Goal: Information Seeking & Learning: Check status

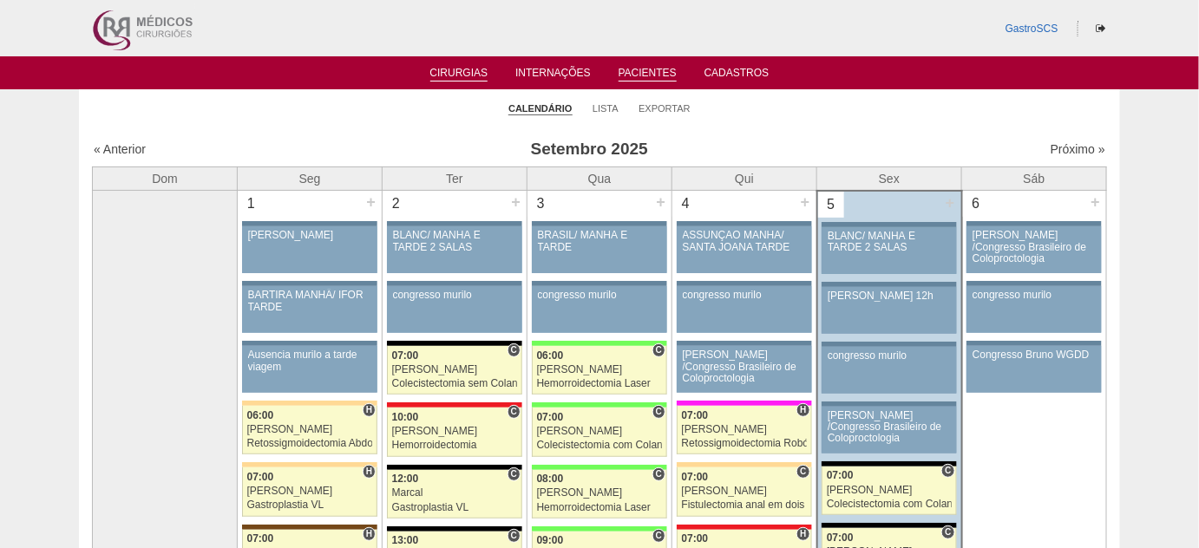
drag, startPoint x: 0, startPoint y: 0, endPoint x: 639, endPoint y: 69, distance: 642.8
click at [641, 64] on ul "Cirurgias Internações Pacientes Cadastros" at bounding box center [599, 72] width 1199 height 33
click at [634, 79] on link "Pacientes" at bounding box center [647, 74] width 58 height 15
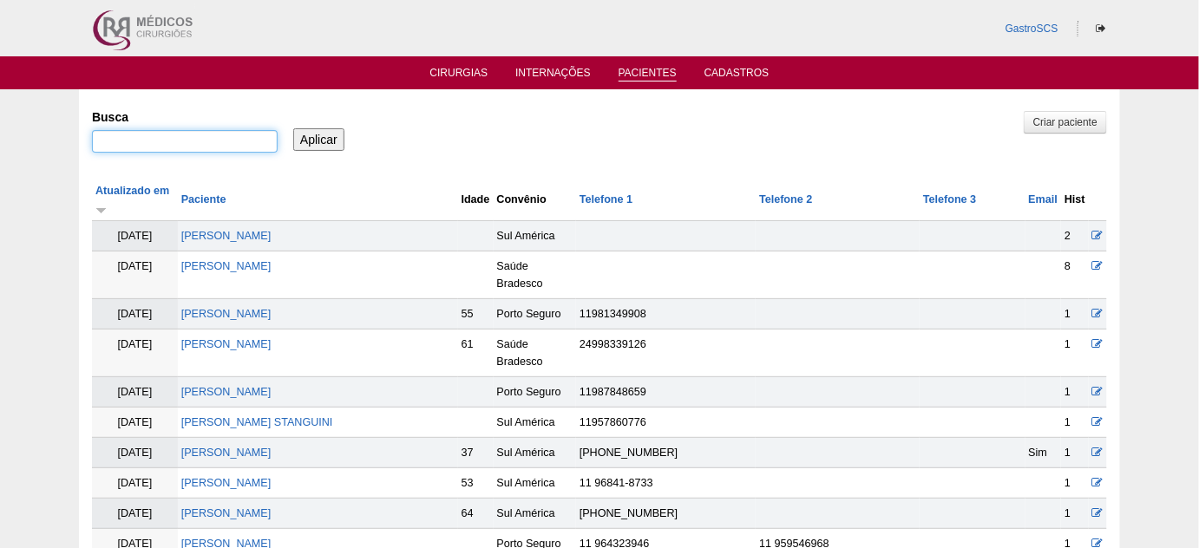
click at [222, 138] on input "Busca" at bounding box center [185, 141] width 186 height 23
type input "VALERIA"
click at [293, 128] on input "Aplicar" at bounding box center [318, 139] width 51 height 23
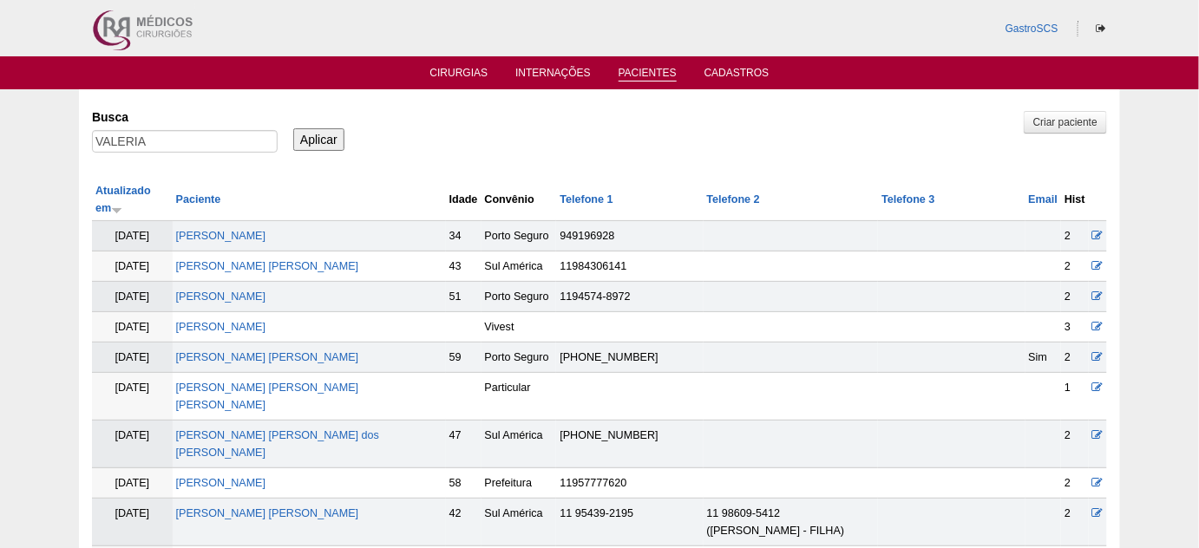
scroll to position [78, 0]
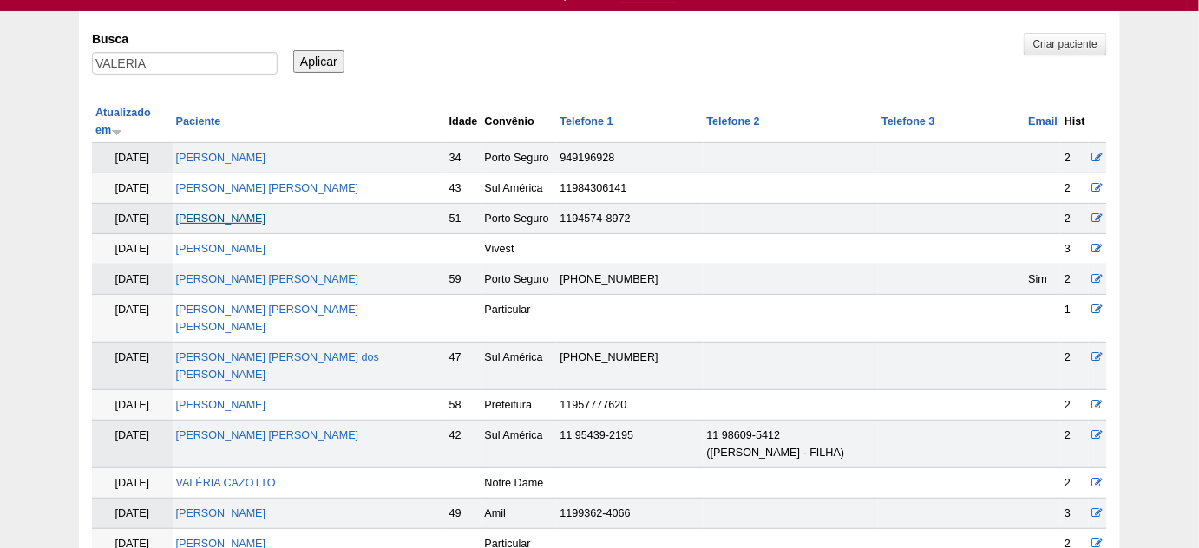
click at [260, 212] on link "Valeria Rosa de Abreu" at bounding box center [221, 218] width 90 height 12
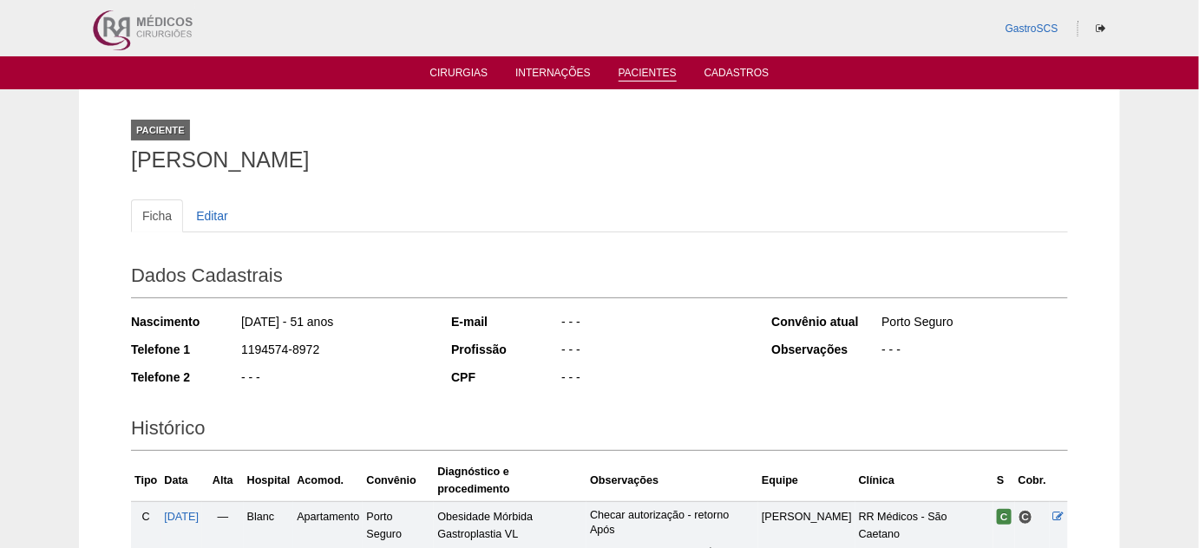
click at [660, 72] on link "Pacientes" at bounding box center [647, 74] width 58 height 15
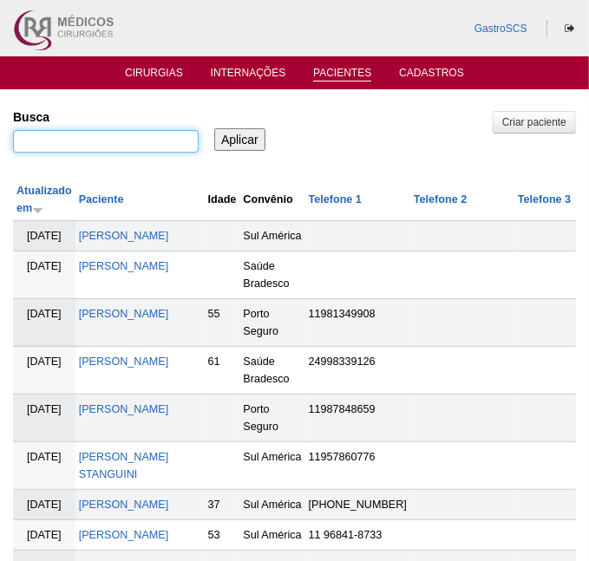
click at [107, 138] on input "Busca" at bounding box center [106, 141] width 186 height 23
type input "jefferson"
click at [214, 128] on input "Aplicar" at bounding box center [239, 139] width 51 height 23
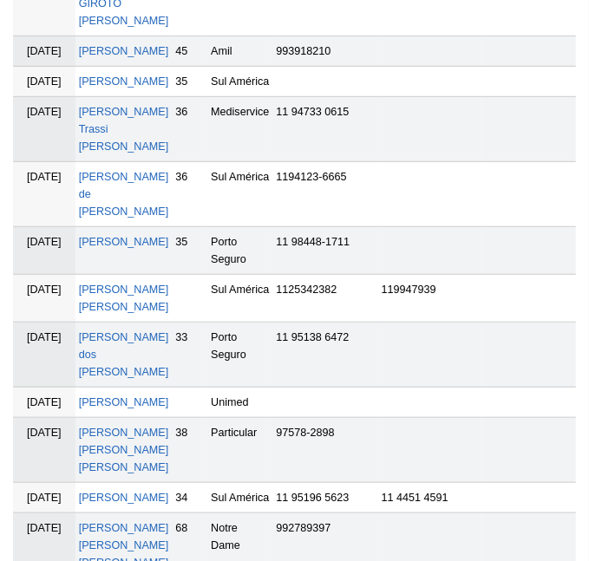
scroll to position [394, 0]
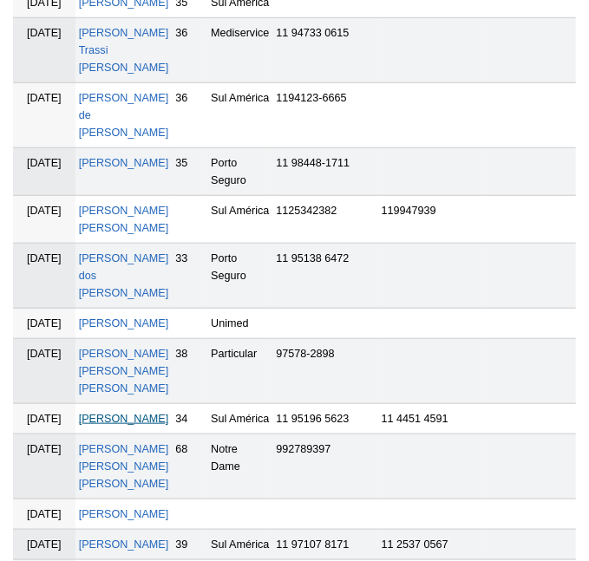
click at [108, 425] on link "[PERSON_NAME]" at bounding box center [124, 419] width 90 height 12
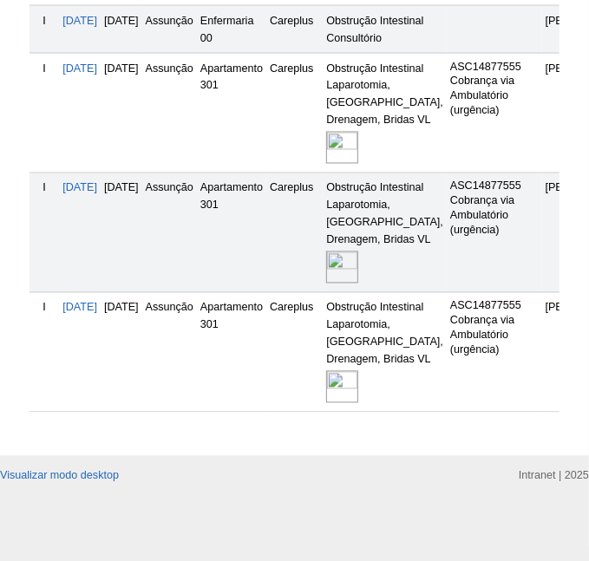
scroll to position [1182, 0]
click at [358, 284] on img at bounding box center [342, 268] width 32 height 32
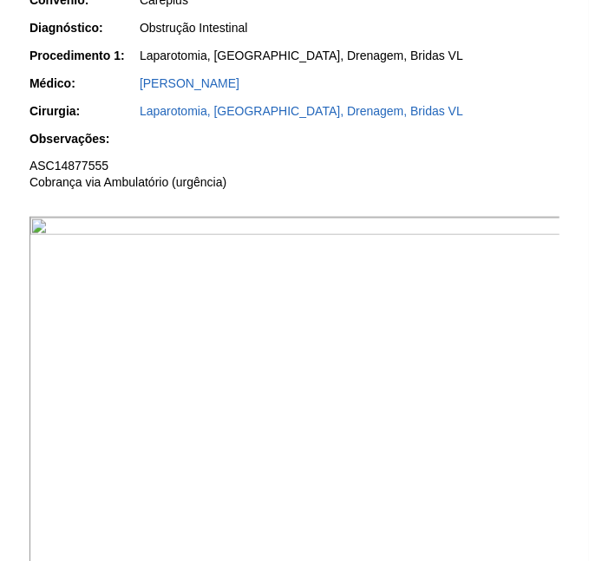
scroll to position [552, 0]
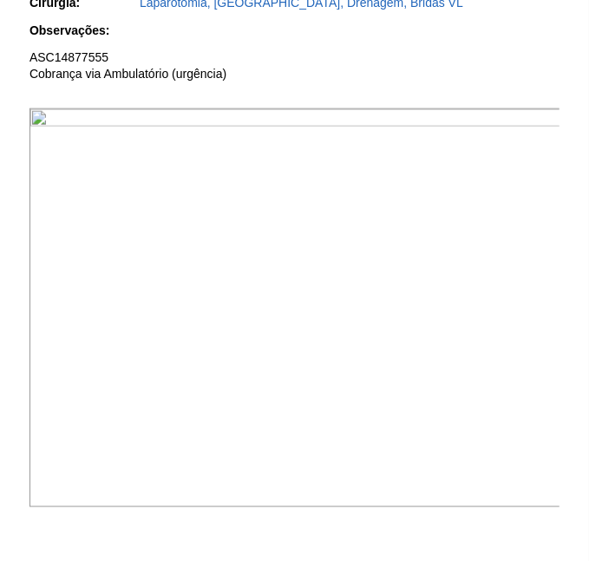
drag, startPoint x: 356, startPoint y: 56, endPoint x: 267, endPoint y: 29, distance: 92.7
click at [356, 56] on p "ASC14877555 Cobrança via Ambulatório (urgência)" at bounding box center [294, 65] width 530 height 33
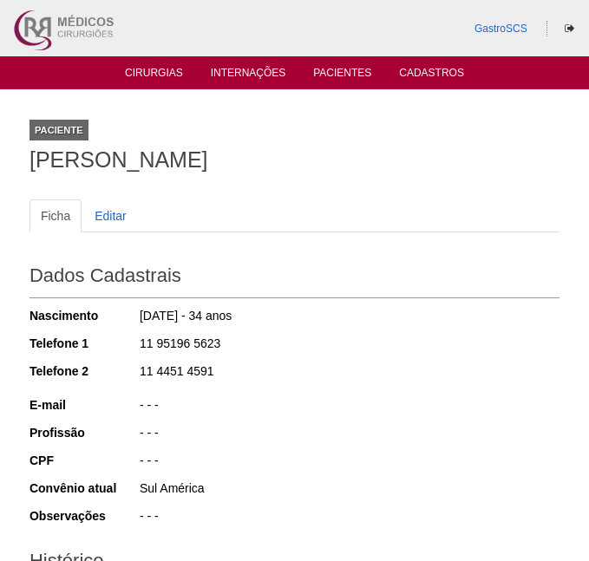
scroll to position [1182, 0]
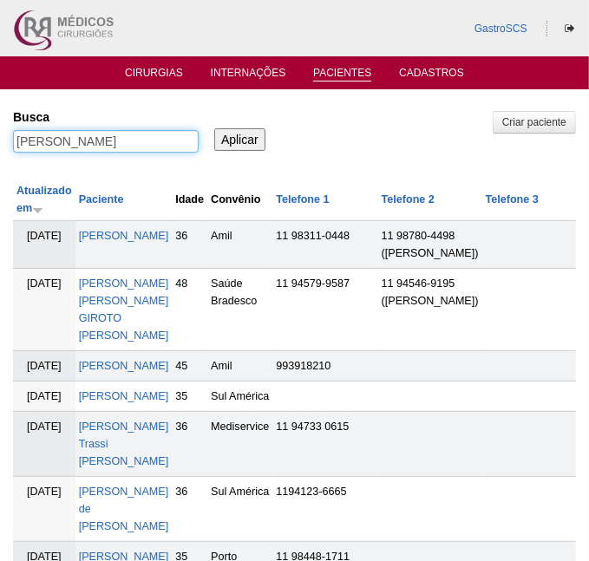
click at [119, 134] on input "jefferson" at bounding box center [106, 141] width 186 height 23
type input "[PERSON_NAME]"
click at [214, 128] on input "Aplicar" at bounding box center [239, 139] width 51 height 23
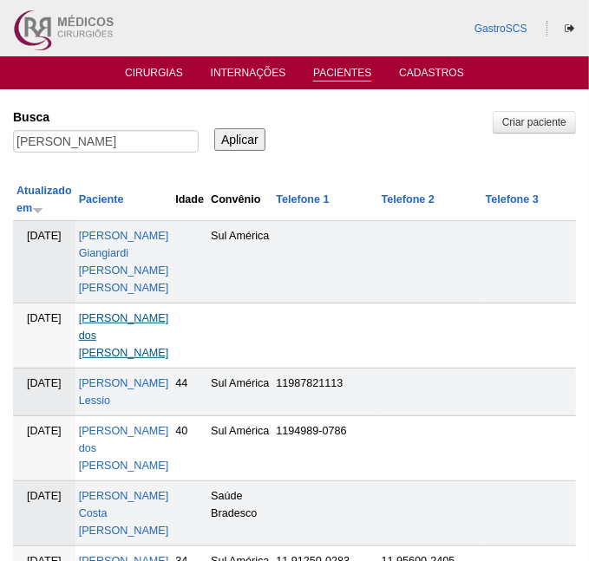
click at [108, 312] on link "Danilo Spinosa dos Santos" at bounding box center [124, 335] width 90 height 47
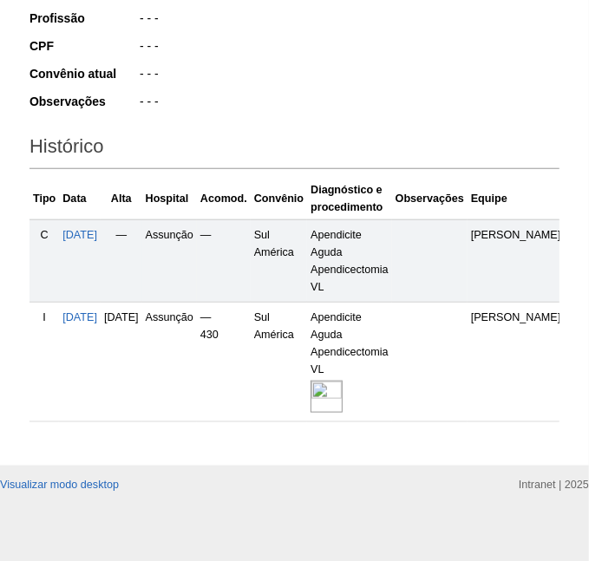
scroll to position [432, 0]
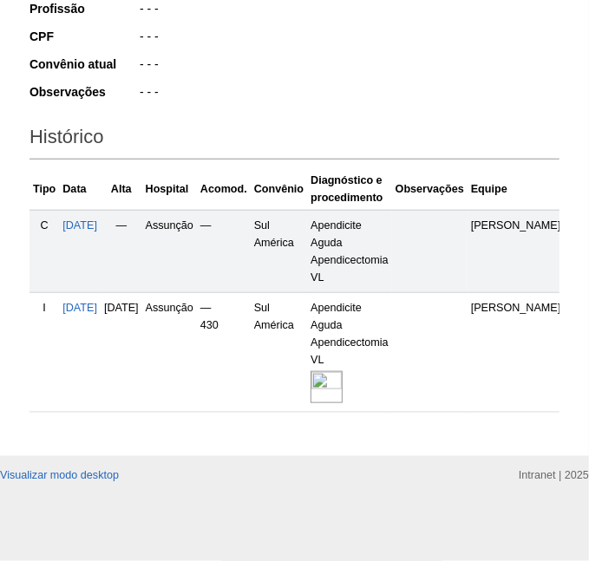
click at [343, 381] on img at bounding box center [326, 387] width 32 height 32
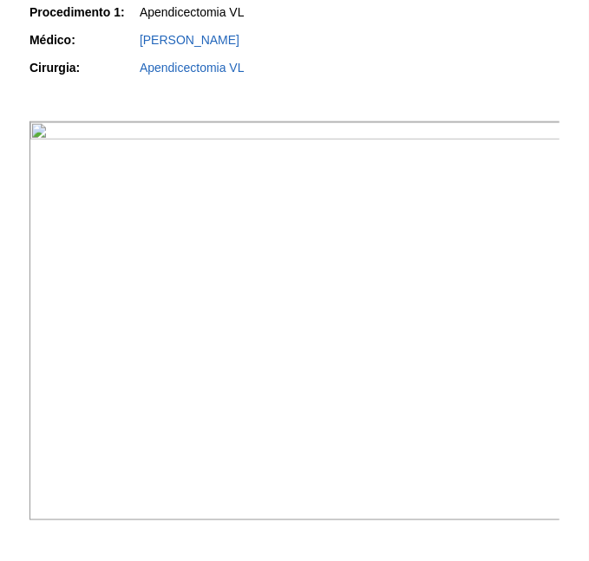
scroll to position [473, 0]
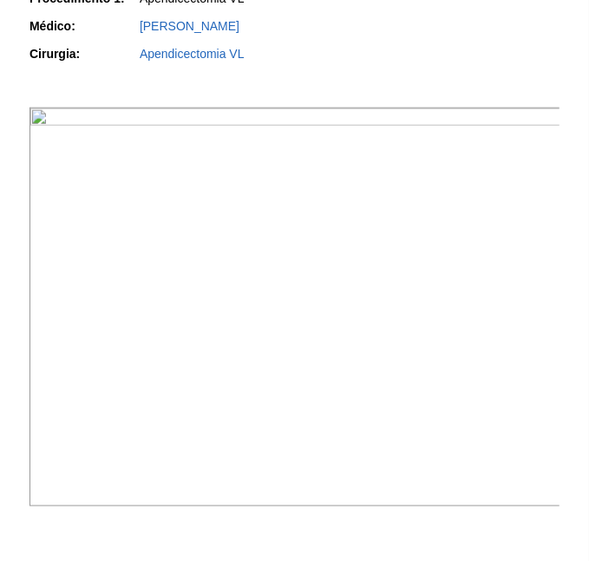
click at [411, 50] on div "Apendicectomia VL" at bounding box center [350, 53] width 420 height 17
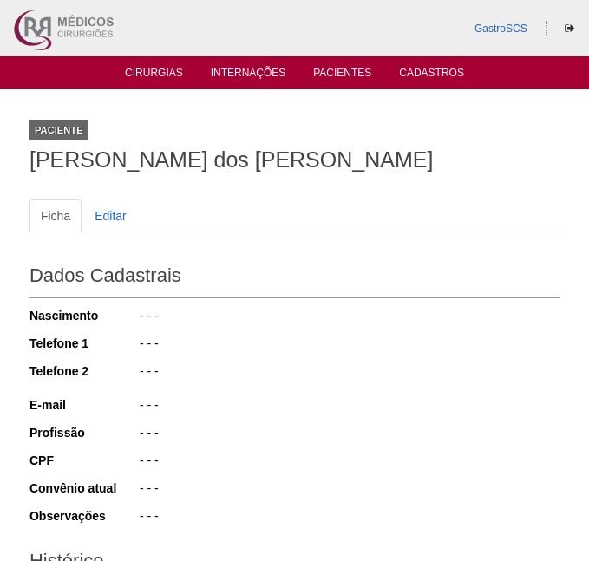
scroll to position [430, 0]
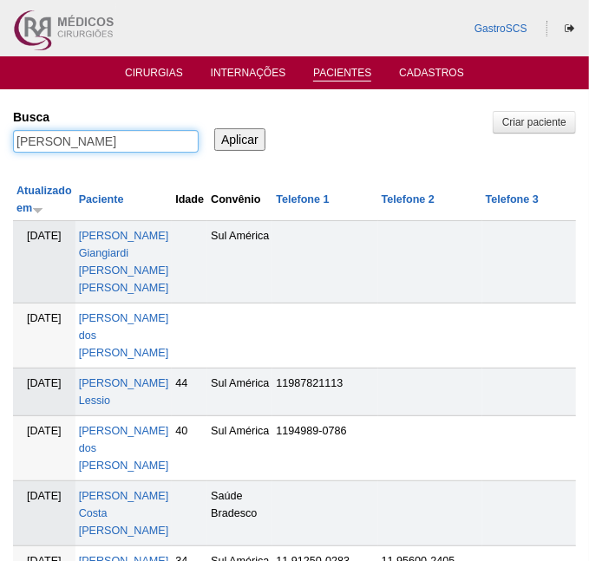
drag, startPoint x: 68, startPoint y: 147, endPoint x: -12, endPoint y: 154, distance: 80.0
click html "GastroSCS Cirurgias Internações Pacientes Cadastros Pacientes"
type input "ana"
click input "Aplicar"
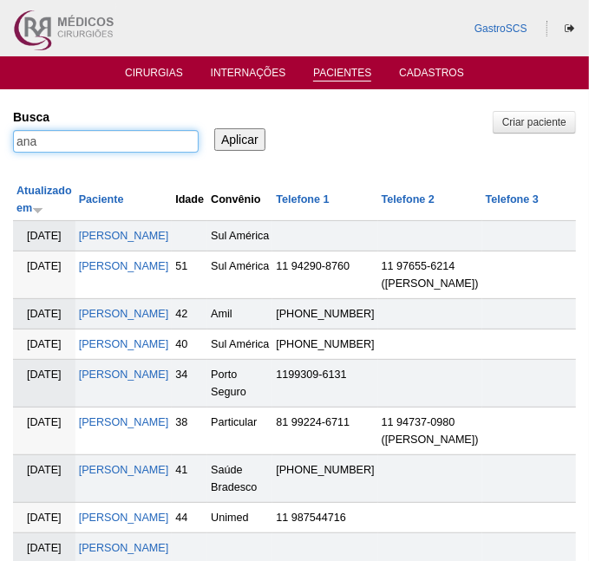
click at [59, 147] on input "ana" at bounding box center [106, 141] width 186 height 23
type input "a"
type input "tres"
click at [214, 128] on input "Aplicar" at bounding box center [239, 139] width 51 height 23
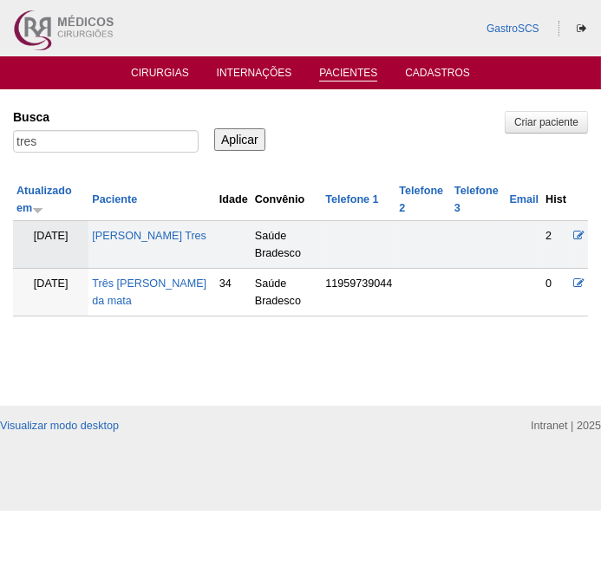
click at [144, 242] on td "[PERSON_NAME] Tres" at bounding box center [151, 245] width 127 height 48
click at [149, 238] on link "[PERSON_NAME] Tres" at bounding box center [149, 236] width 114 height 12
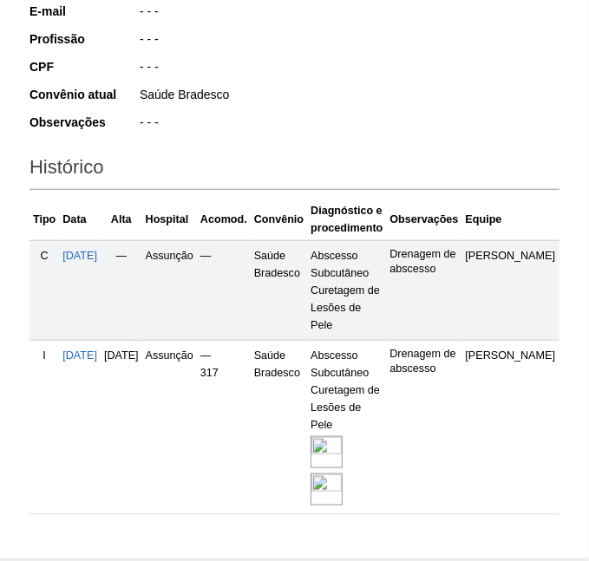
scroll to position [504, 0]
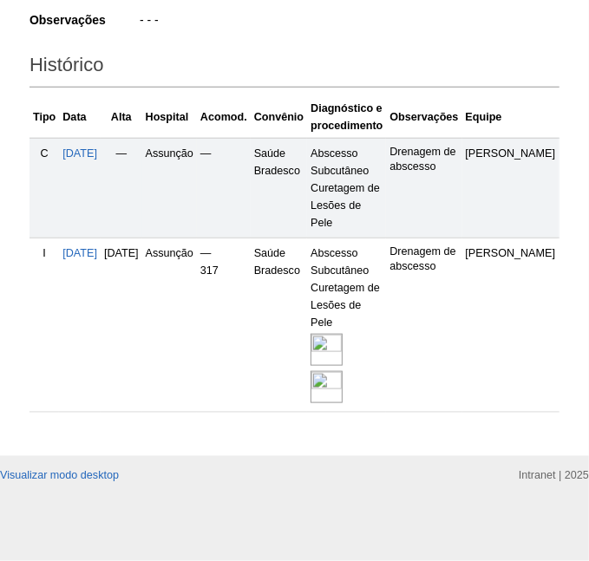
click at [343, 339] on img at bounding box center [326, 350] width 32 height 32
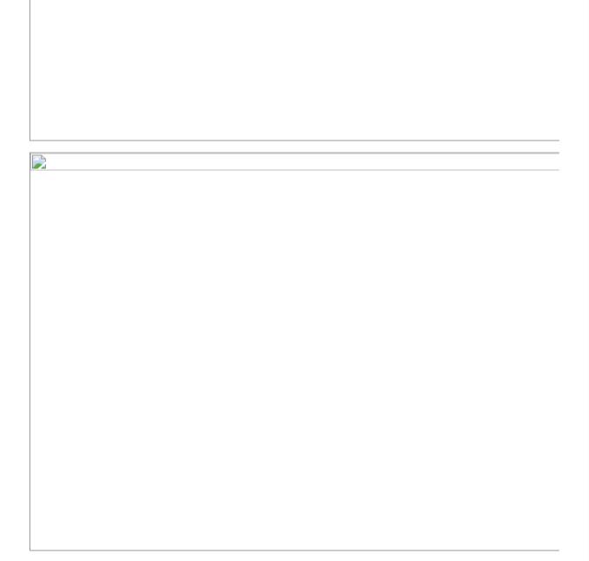
scroll to position [867, 0]
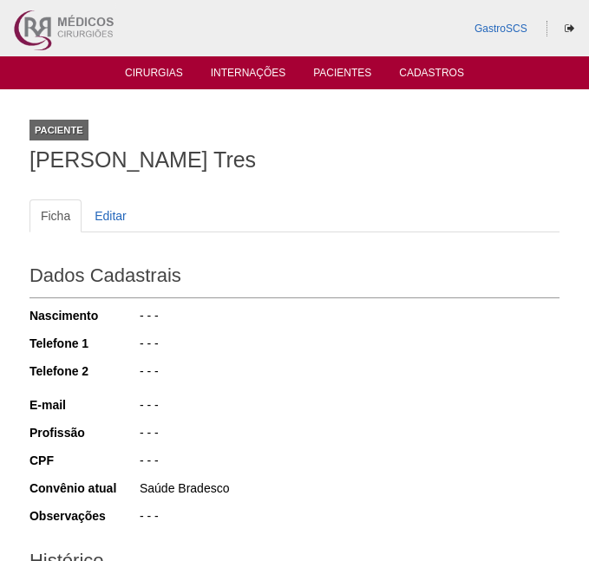
scroll to position [504, 0]
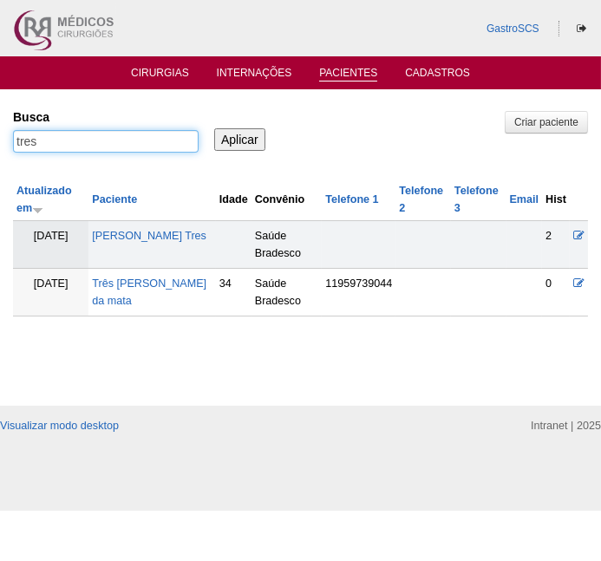
click at [112, 145] on input "tres" at bounding box center [106, 141] width 186 height 23
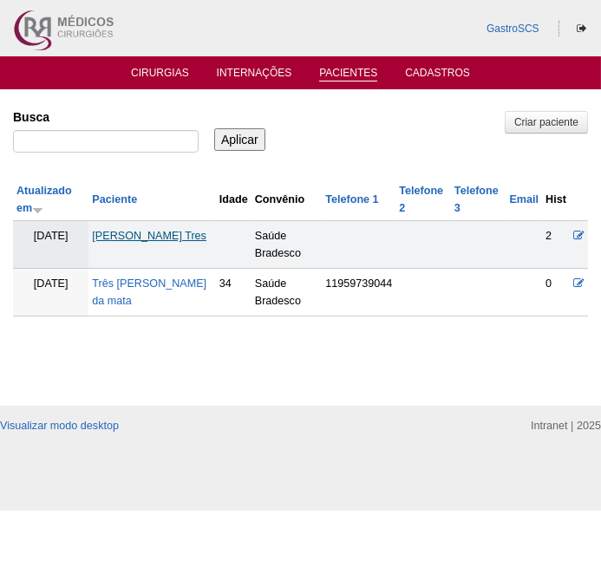
click at [150, 236] on link "Ana Livia Tres" at bounding box center [149, 236] width 114 height 12
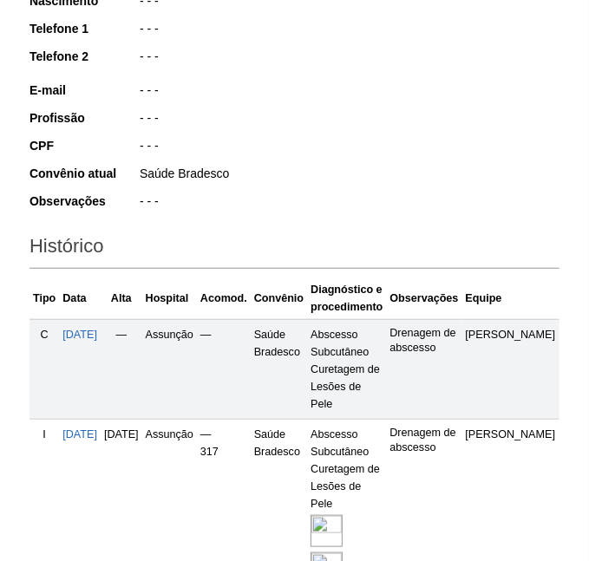
scroll to position [473, 0]
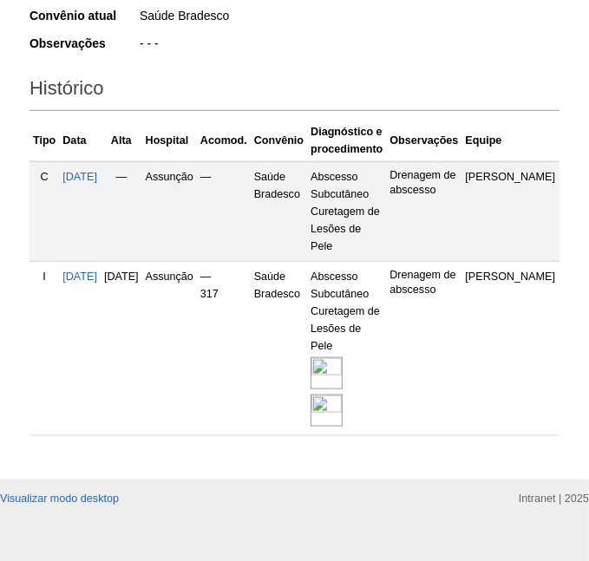
click at [343, 377] on img at bounding box center [326, 373] width 32 height 32
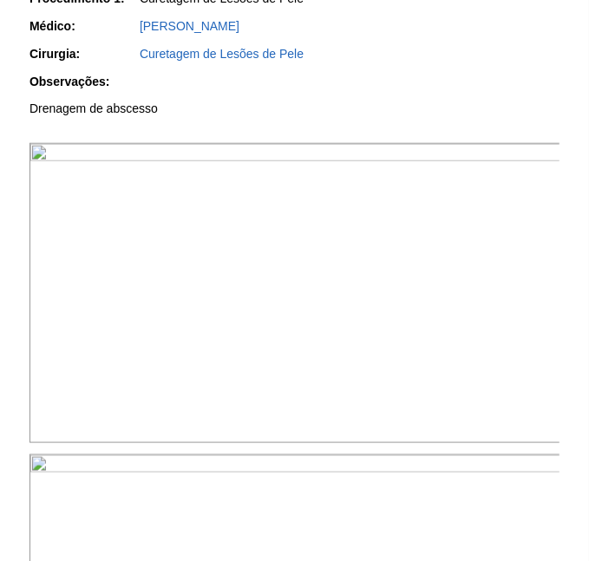
scroll to position [630, 0]
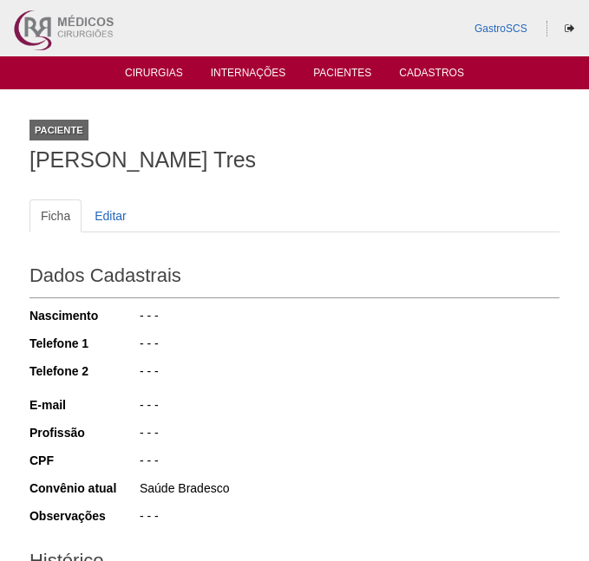
scroll to position [473, 0]
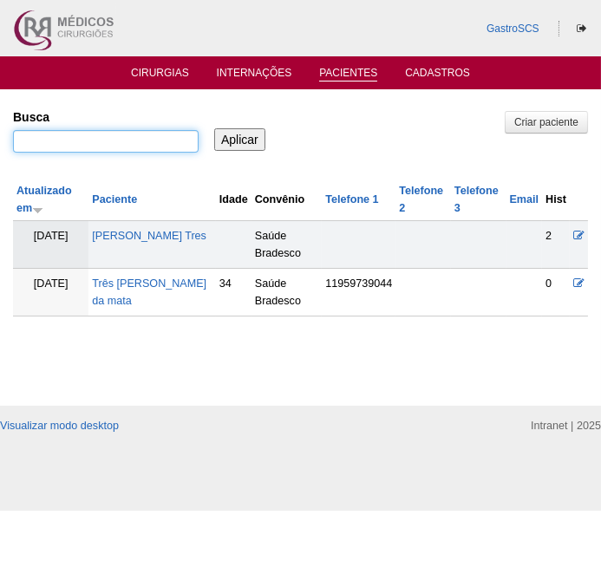
click at [121, 140] on input "Busca" at bounding box center [106, 141] width 186 height 23
type input "gerlach"
click at [214, 128] on input "Aplicar" at bounding box center [239, 139] width 51 height 23
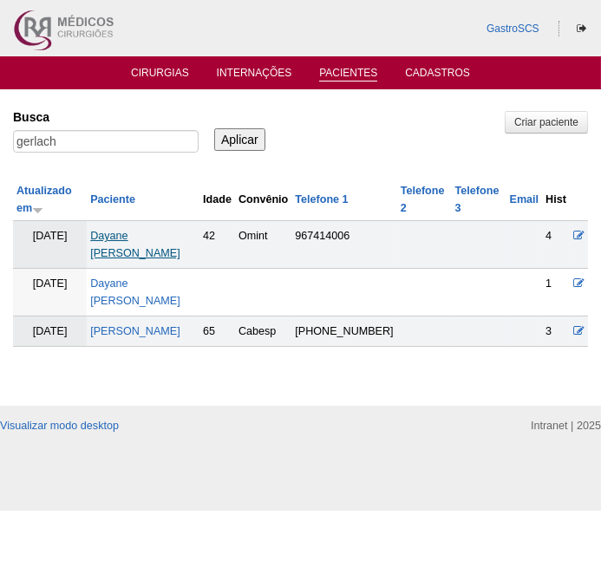
click at [134, 232] on link "Dayane [PERSON_NAME]" at bounding box center [135, 244] width 90 height 29
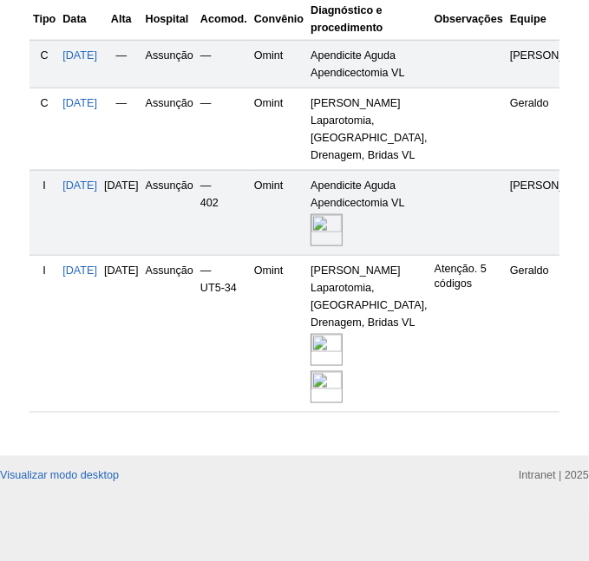
scroll to position [705, 0]
click at [343, 214] on img at bounding box center [326, 230] width 32 height 32
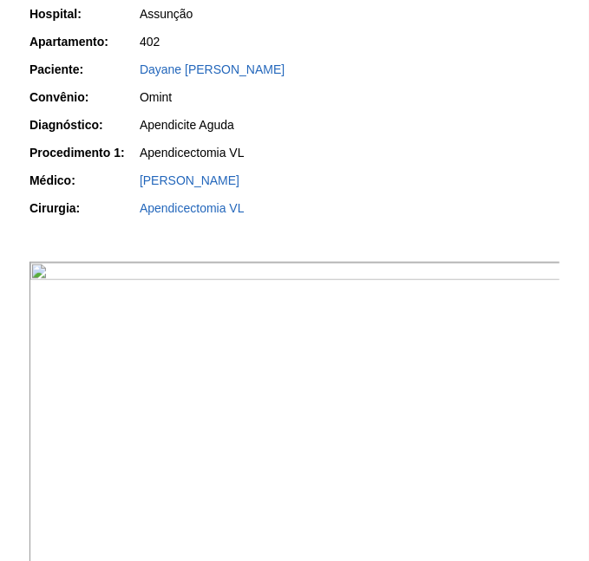
scroll to position [473, 0]
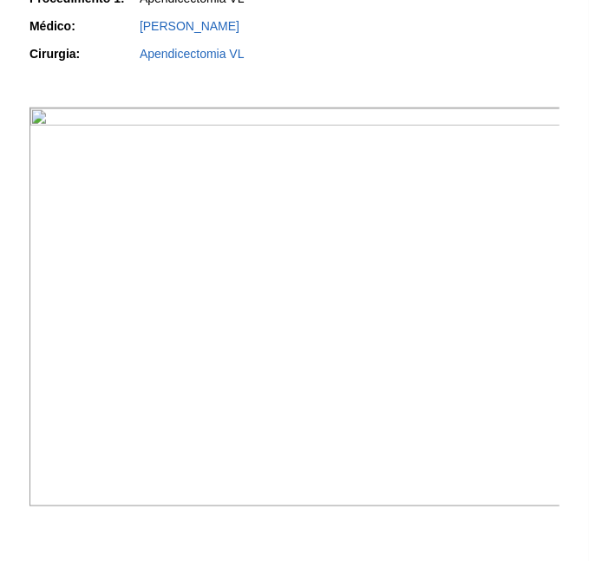
click at [243, 216] on img at bounding box center [295, 307] width 532 height 399
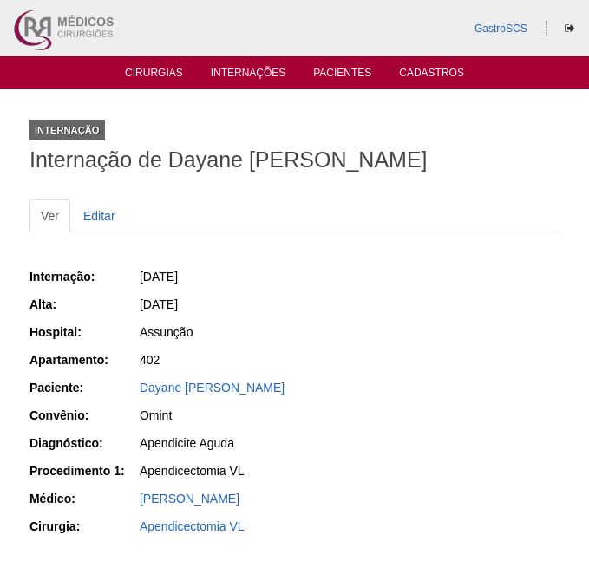
scroll to position [471, 0]
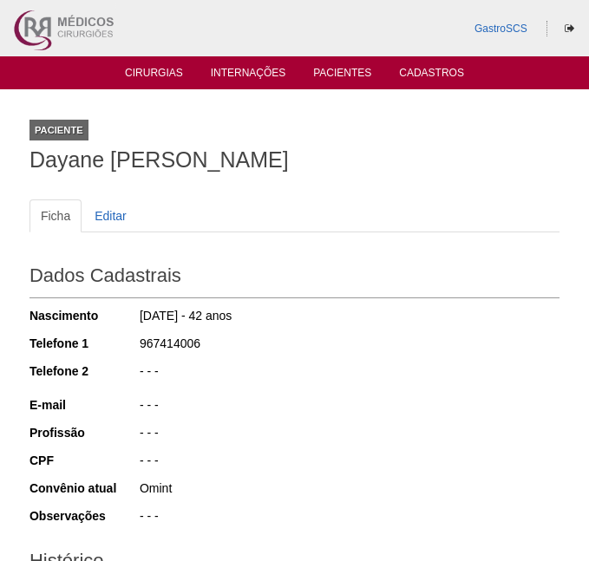
scroll to position [705, 0]
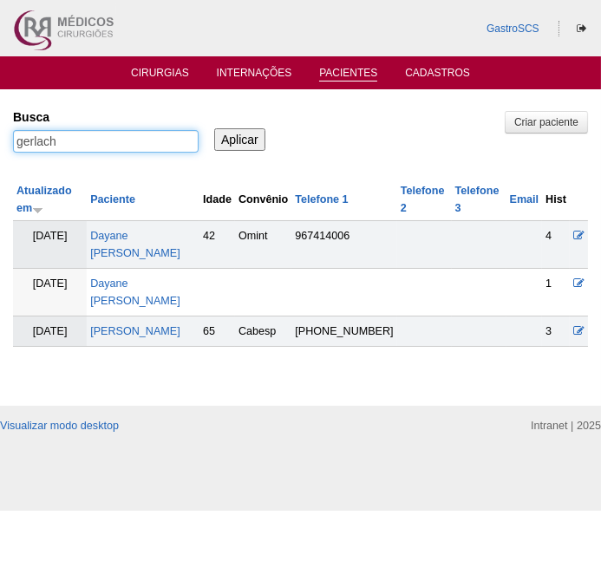
click at [154, 134] on input "gerlach" at bounding box center [106, 141] width 186 height 23
type input "mayara"
click at [214, 128] on input "Aplicar" at bounding box center [239, 139] width 51 height 23
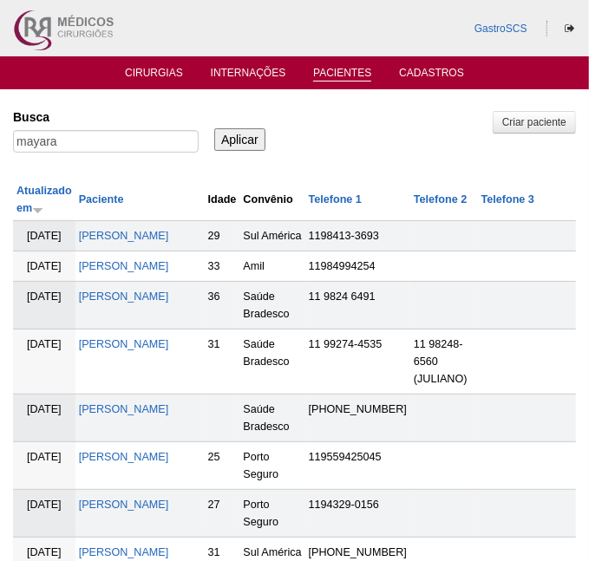
click at [122, 330] on td "Mayara Nascimento de Oliveira" at bounding box center [139, 306] width 129 height 48
click at [116, 303] on link "Mayara Nascimento de Oliveira" at bounding box center [124, 297] width 90 height 12
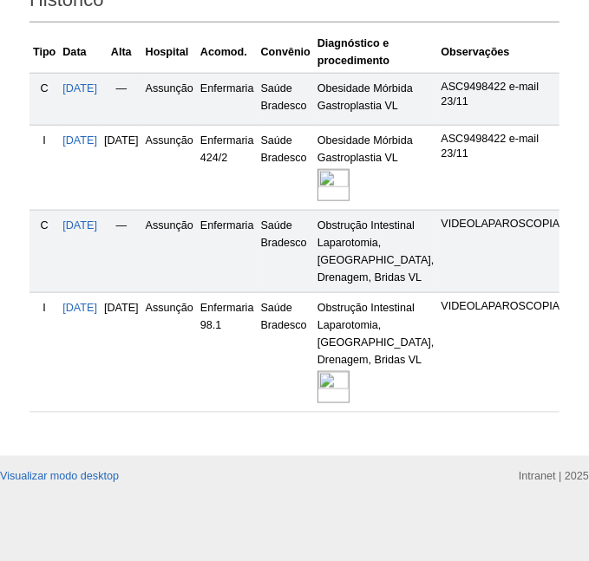
scroll to position [702, 0]
click at [350, 389] on img at bounding box center [333, 387] width 32 height 32
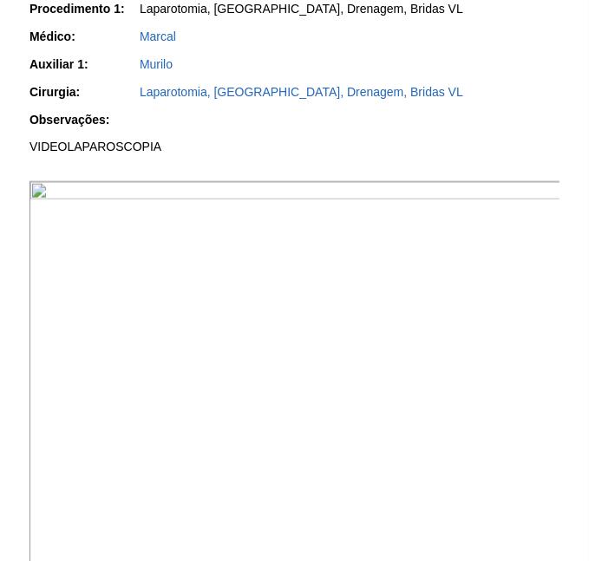
scroll to position [470, 0]
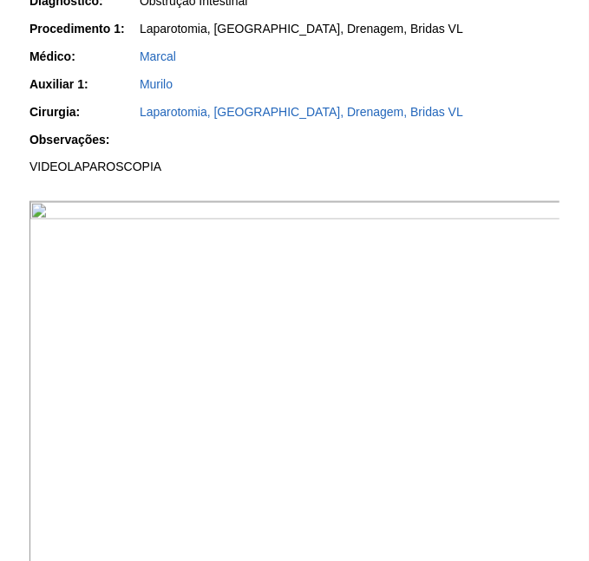
click img
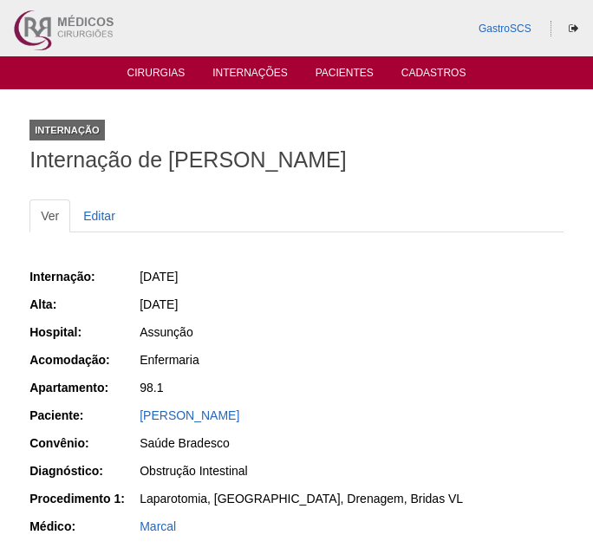
scroll to position [468, 0]
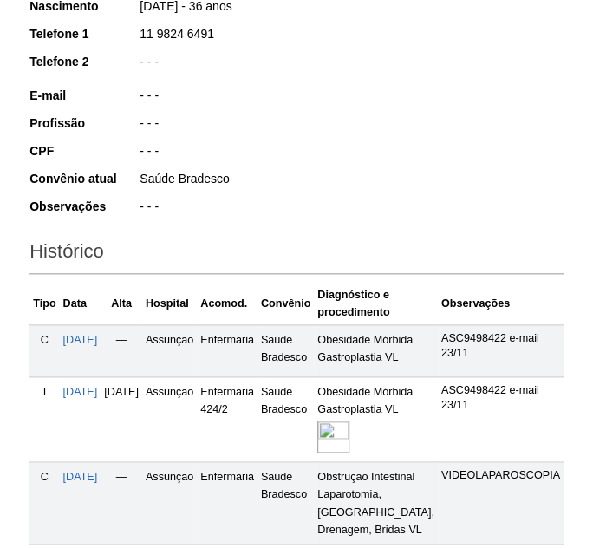
scroll to position [309, 0]
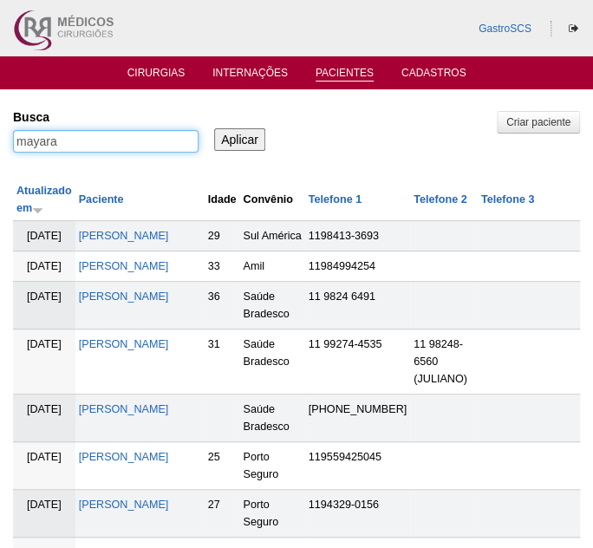
drag, startPoint x: 113, startPoint y: 144, endPoint x: -42, endPoint y: 140, distance: 155.3
type input "MARIA"
click at [214, 128] on input "Aplicar" at bounding box center [239, 139] width 51 height 23
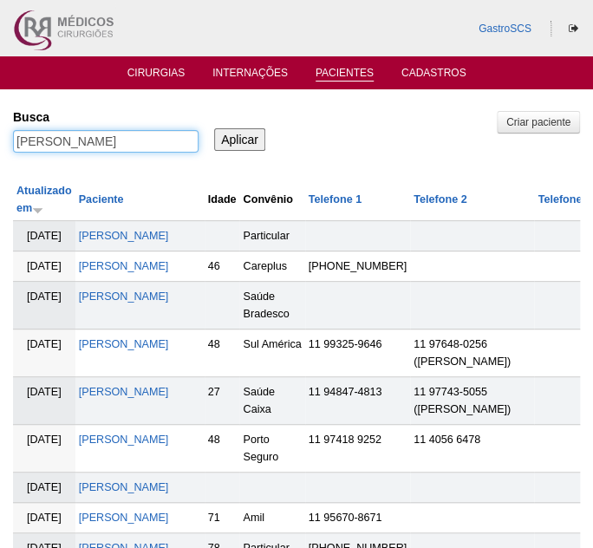
drag, startPoint x: 89, startPoint y: 145, endPoint x: -78, endPoint y: 134, distance: 167.7
type input ""MARIA DA PENHA ALVES""
click at [214, 128] on input "Aplicar" at bounding box center [239, 139] width 51 height 23
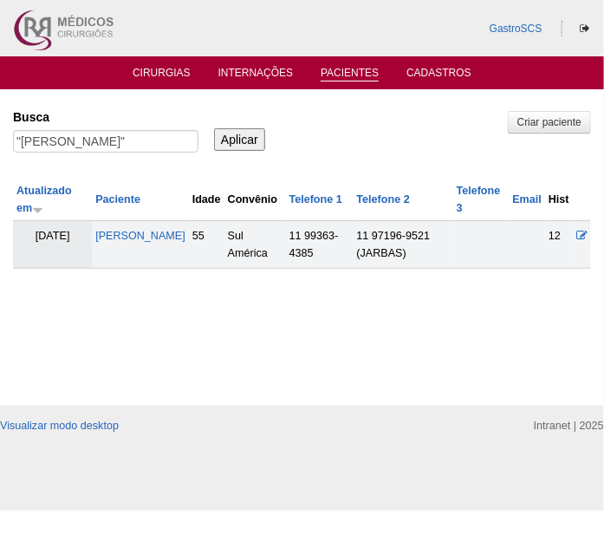
click at [140, 217] on th "Paciente" at bounding box center [140, 200] width 97 height 42
click at [140, 230] on link "[PERSON_NAME]" at bounding box center [140, 236] width 90 height 12
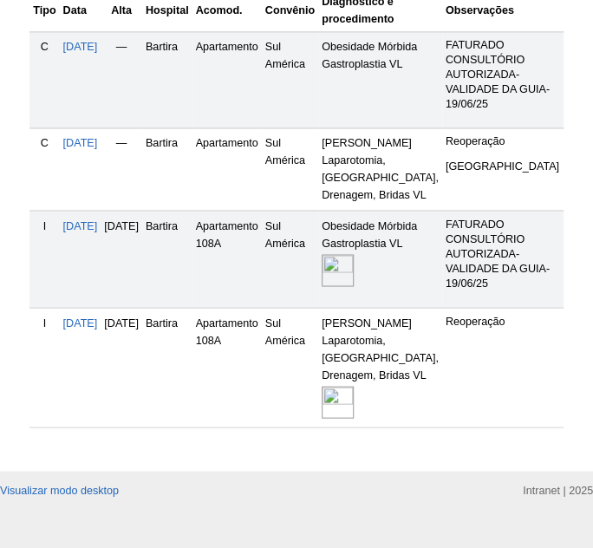
scroll to position [630, 0]
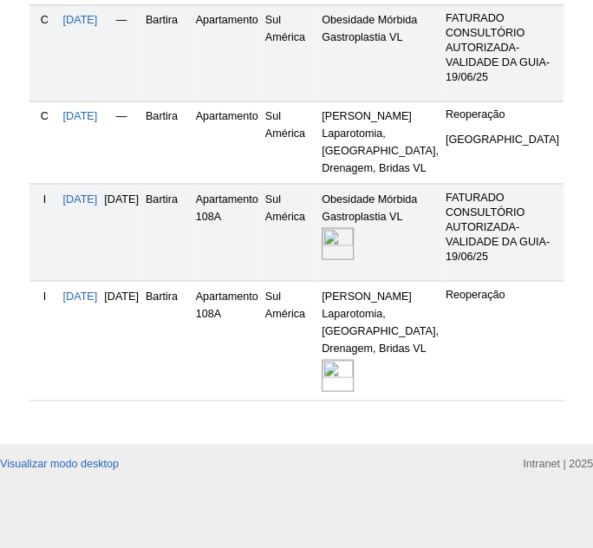
click at [354, 391] on img at bounding box center [338, 375] width 32 height 32
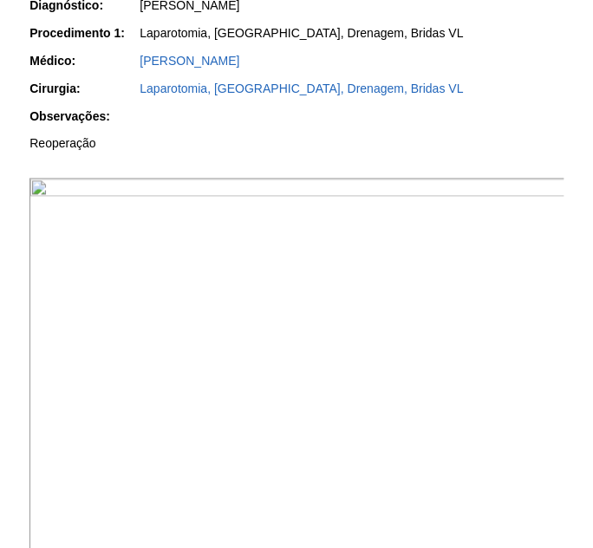
scroll to position [473, 0]
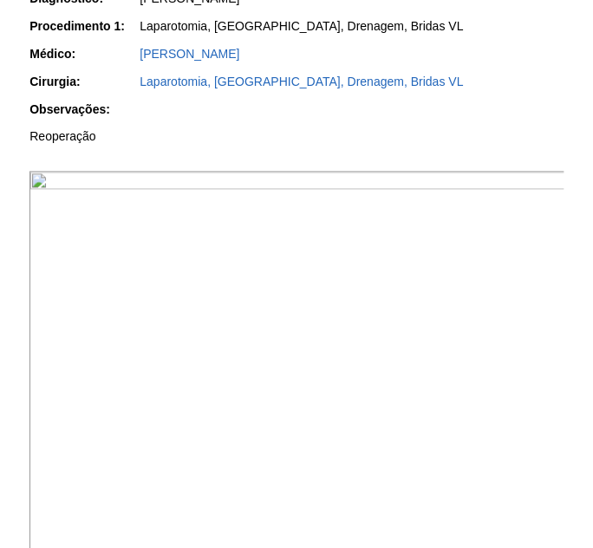
click at [323, 350] on img at bounding box center [297, 372] width 536 height 402
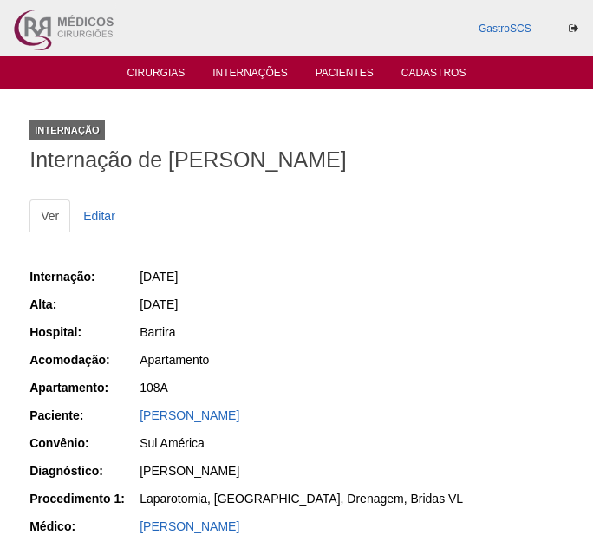
scroll to position [471, 0]
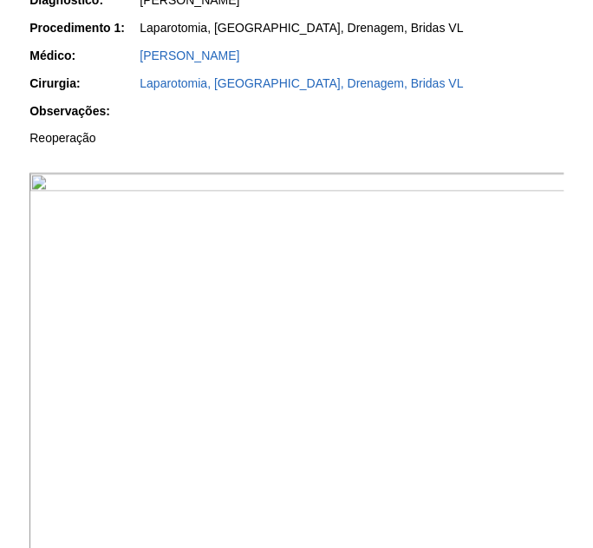
click at [319, 382] on img at bounding box center [297, 374] width 536 height 402
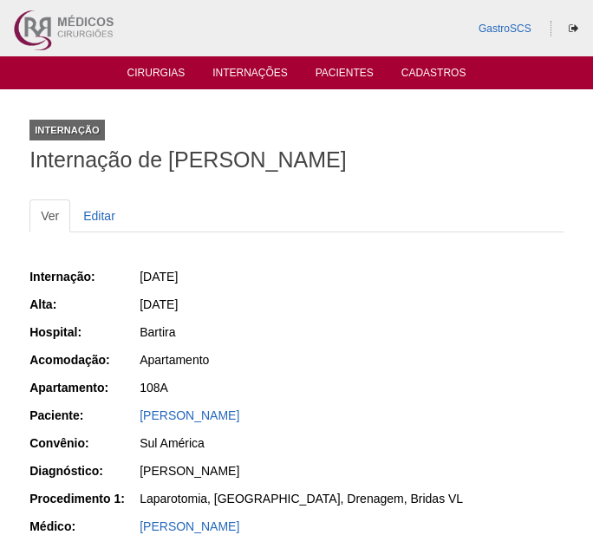
scroll to position [469, 0]
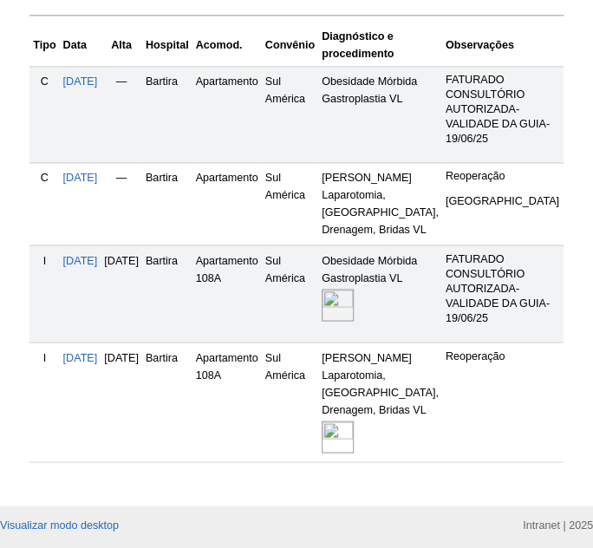
scroll to position [473, 0]
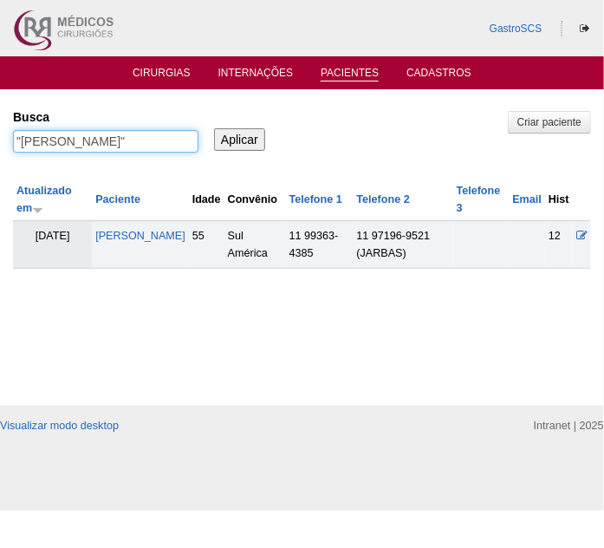
drag, startPoint x: 169, startPoint y: 142, endPoint x: 18, endPoint y: 143, distance: 150.9
click at [18, 143] on input ""[PERSON_NAME]"" at bounding box center [106, 141] width 186 height 23
type input "DAISY"
click at [214, 128] on input "Aplicar" at bounding box center [239, 139] width 51 height 23
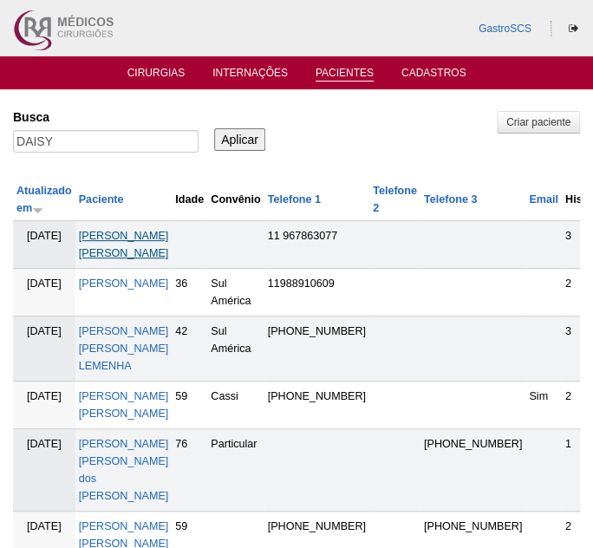
click at [120, 235] on link "[PERSON_NAME] [PERSON_NAME]" at bounding box center [124, 244] width 90 height 29
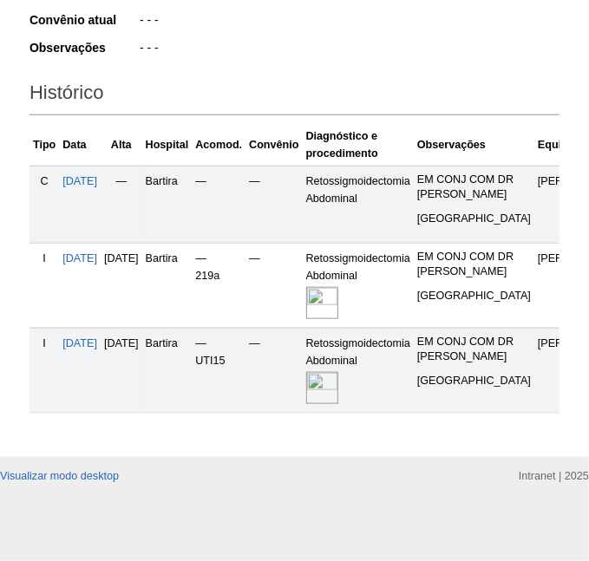
scroll to position [515, 0]
click at [338, 287] on img at bounding box center [322, 303] width 32 height 32
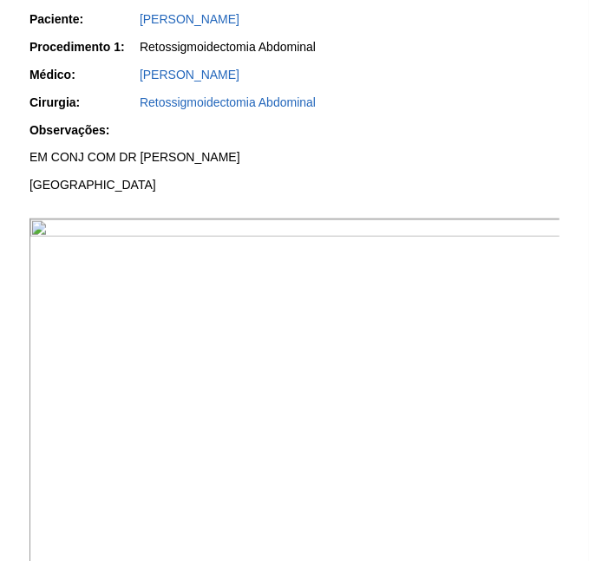
scroll to position [394, 0]
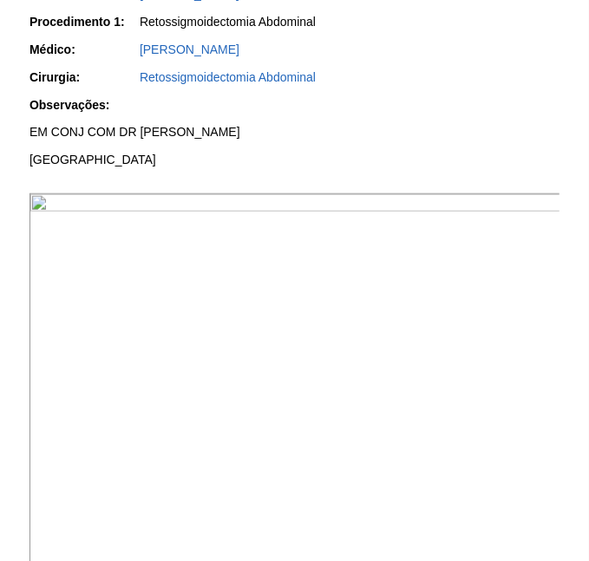
click at [315, 316] on img at bounding box center [295, 392] width 532 height 399
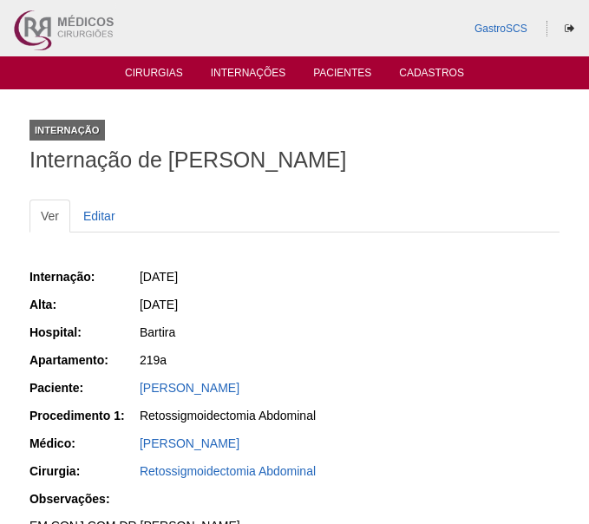
scroll to position [394, 0]
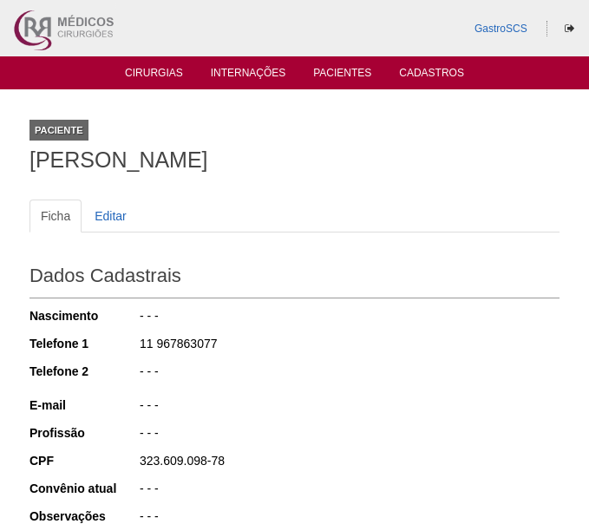
scroll to position [513, 0]
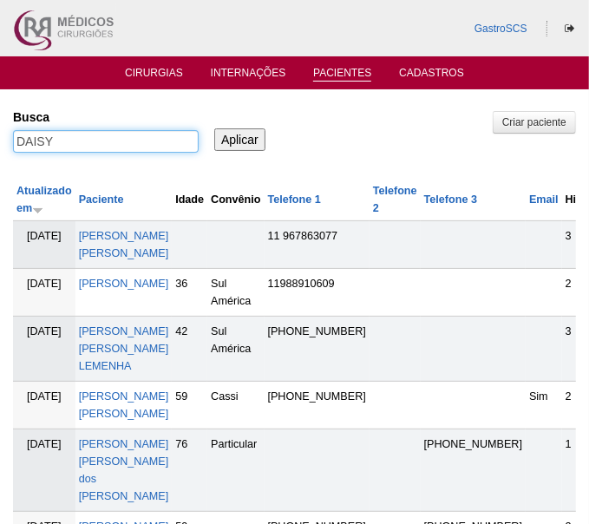
drag, startPoint x: 82, startPoint y: 137, endPoint x: -17, endPoint y: 138, distance: 99.7
click at [0, 138] on html "GastroSCS Cirurgias Internações Pacientes Cadastros Pacientes" at bounding box center [294, 354] width 589 height 708
type input "MONIZE"
click at [214, 128] on input "Aplicar" at bounding box center [239, 139] width 51 height 23
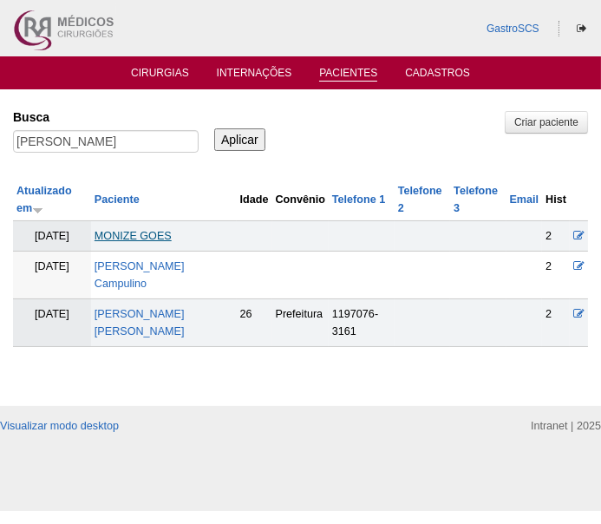
click at [147, 237] on link "MONIZE GOES" at bounding box center [133, 236] width 77 height 12
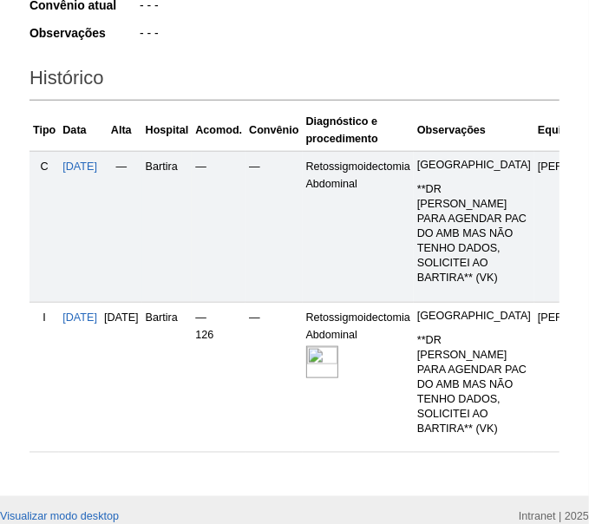
scroll to position [552, 0]
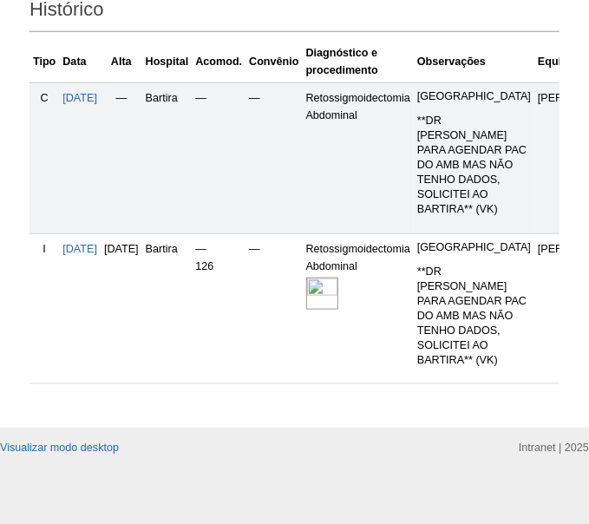
click at [338, 310] on img at bounding box center [322, 294] width 32 height 32
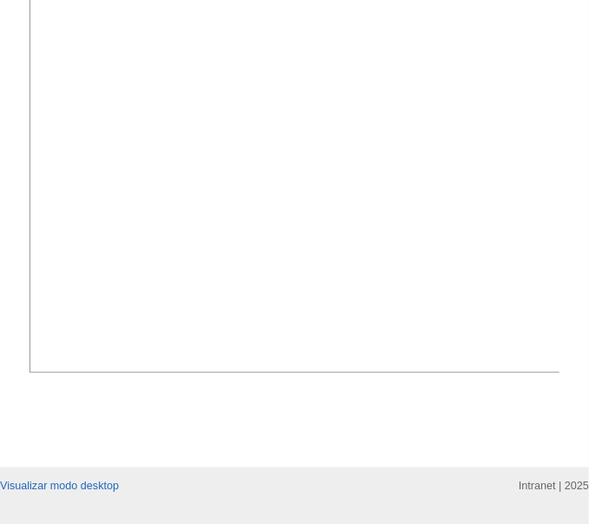
scroll to position [867, 0]
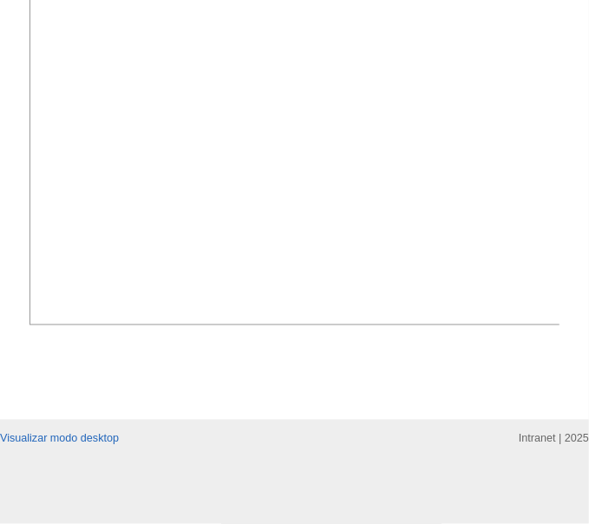
click at [395, 282] on img at bounding box center [295, 124] width 532 height 399
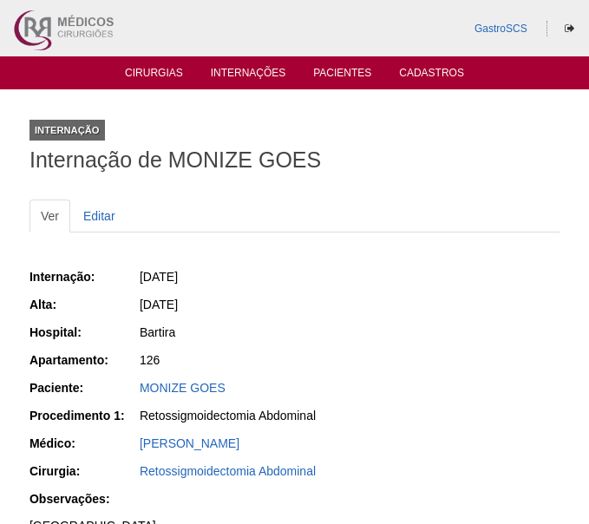
scroll to position [867, 0]
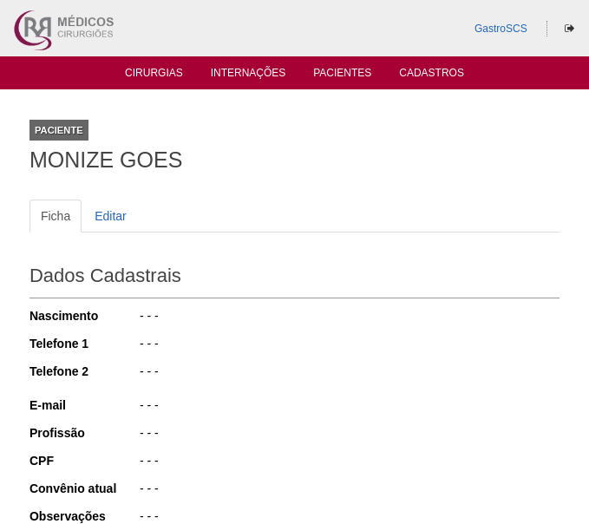
scroll to position [545, 0]
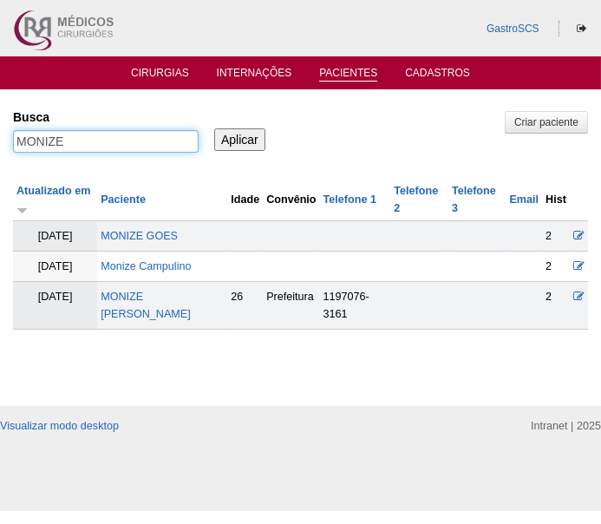
drag, startPoint x: 108, startPoint y: 144, endPoint x: -40, endPoint y: 140, distance: 147.5
click at [0, 140] on html "GastroSCS Cirurgias Internações Pacientes Cadastros Pacientes" at bounding box center [300, 255] width 601 height 511
type input "GIANE"
click at [214, 128] on input "Aplicar" at bounding box center [239, 139] width 51 height 23
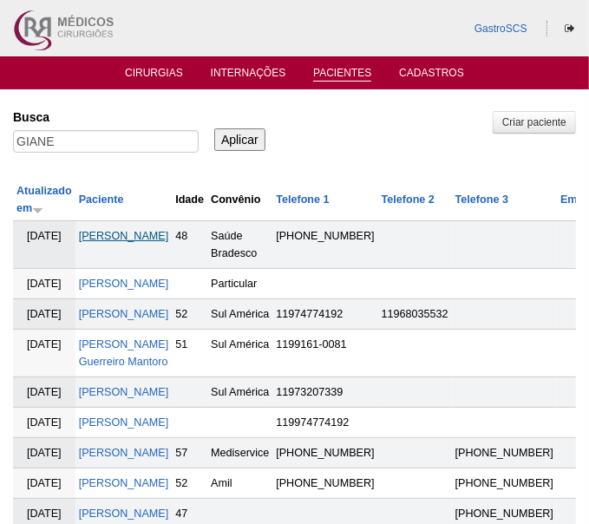
click at [117, 239] on link "[PERSON_NAME]" at bounding box center [124, 236] width 90 height 12
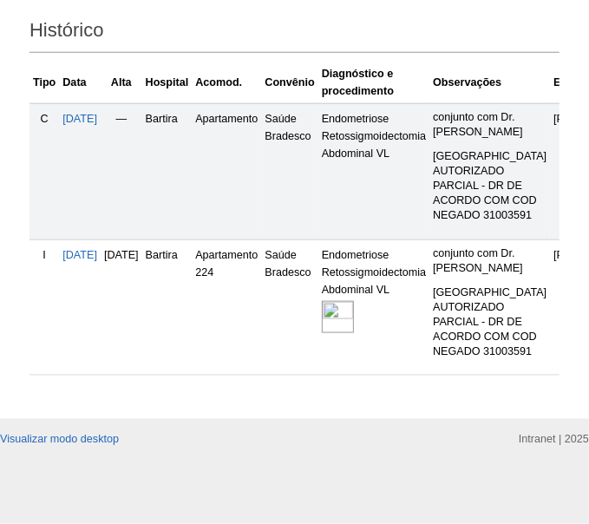
scroll to position [629, 0]
click at [354, 301] on img at bounding box center [338, 317] width 32 height 32
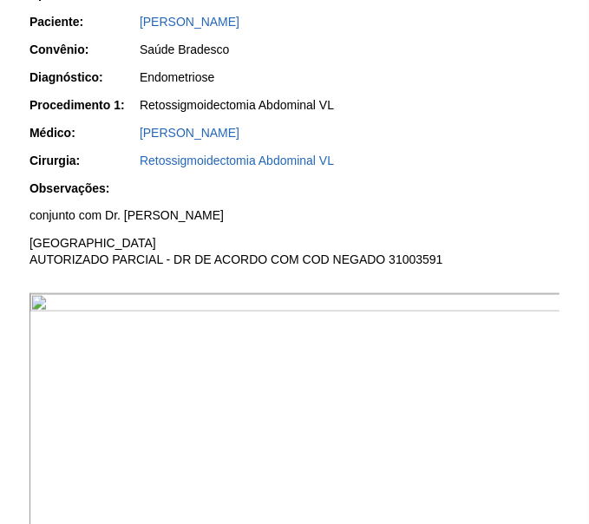
scroll to position [552, 0]
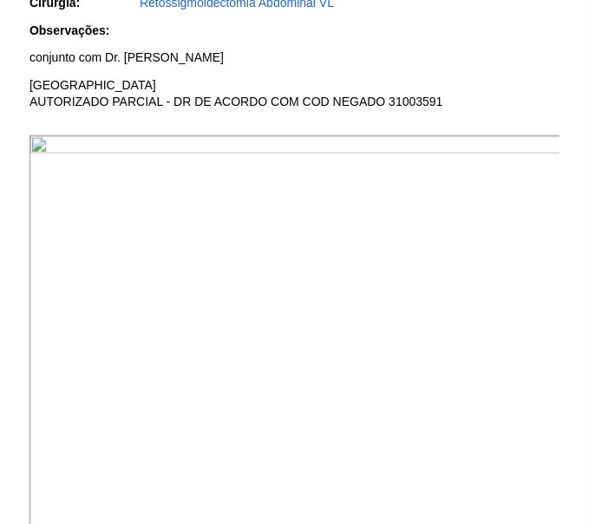
click at [242, 265] on img at bounding box center [295, 334] width 532 height 399
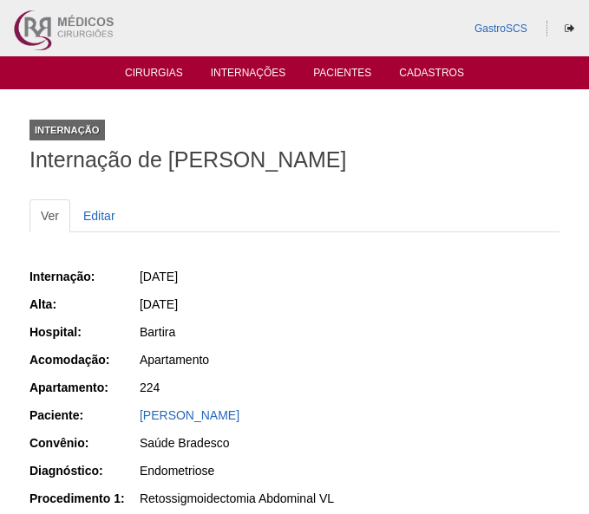
scroll to position [550, 0]
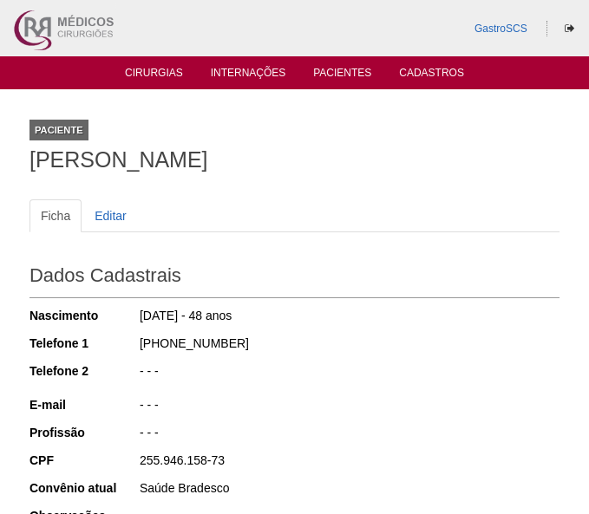
scroll to position [629, 0]
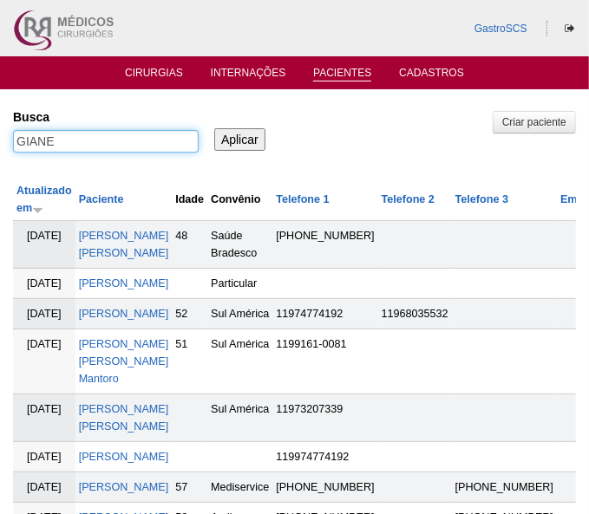
drag, startPoint x: 69, startPoint y: 144, endPoint x: -33, endPoint y: 135, distance: 102.7
click at [0, 135] on html "GastroSCS Cirurgias Internações Pacientes Cadastros [GEOGRAPHIC_DATA]" at bounding box center [294, 397] width 589 height 794
type input "DAISY"
click at [214, 128] on input "Aplicar" at bounding box center [239, 139] width 51 height 23
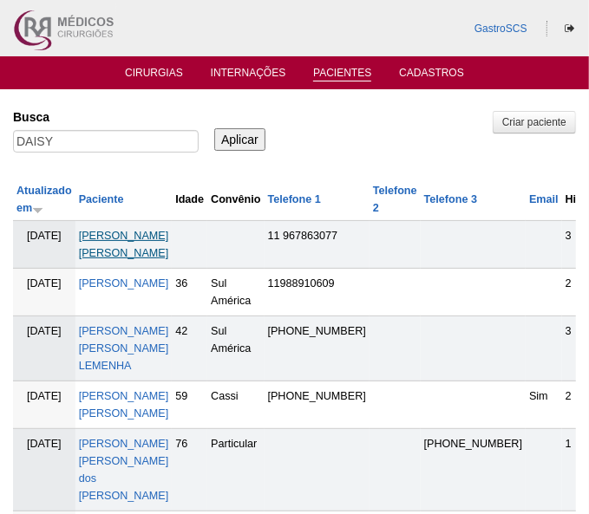
click at [125, 236] on link "[PERSON_NAME]" at bounding box center [124, 244] width 90 height 29
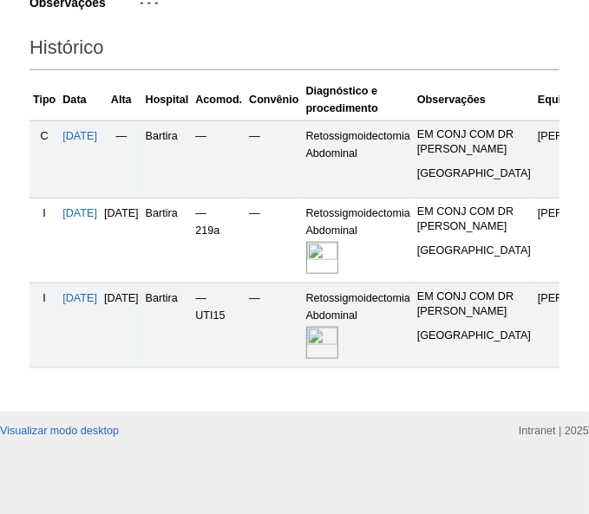
scroll to position [552, 0]
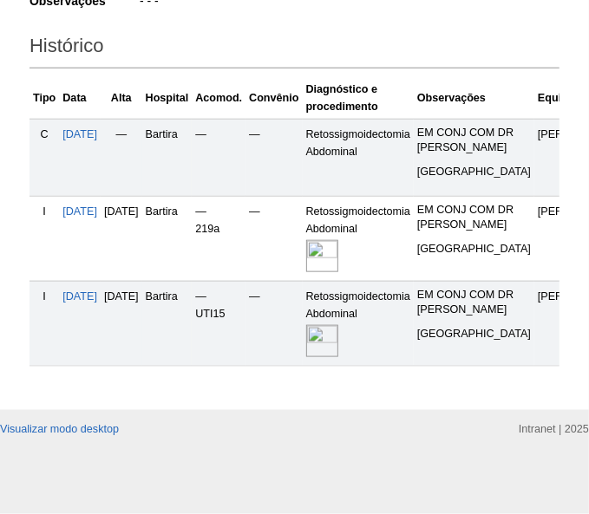
click at [338, 350] on img at bounding box center [322, 341] width 32 height 32
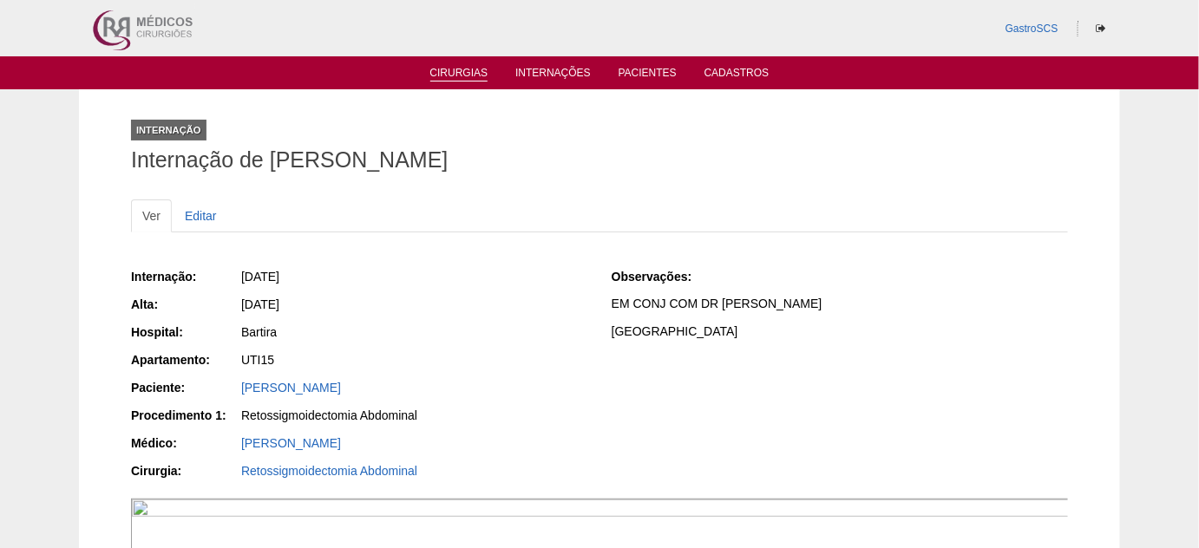
click at [470, 80] on link "Cirurgias" at bounding box center [459, 74] width 58 height 15
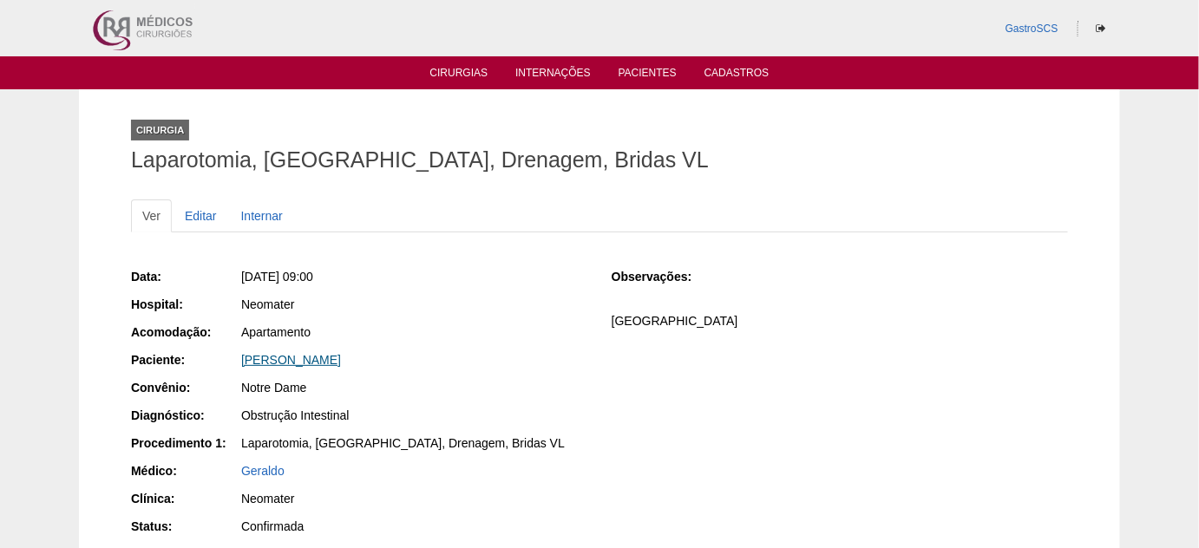
click at [295, 356] on link "[PERSON_NAME]" at bounding box center [291, 360] width 100 height 14
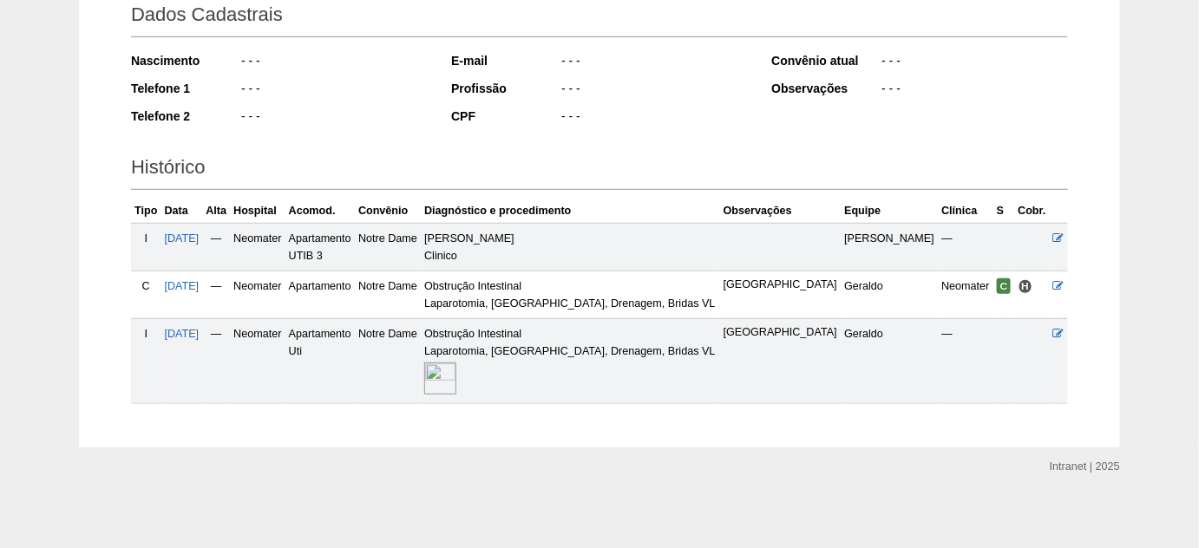
scroll to position [262, 0]
click img
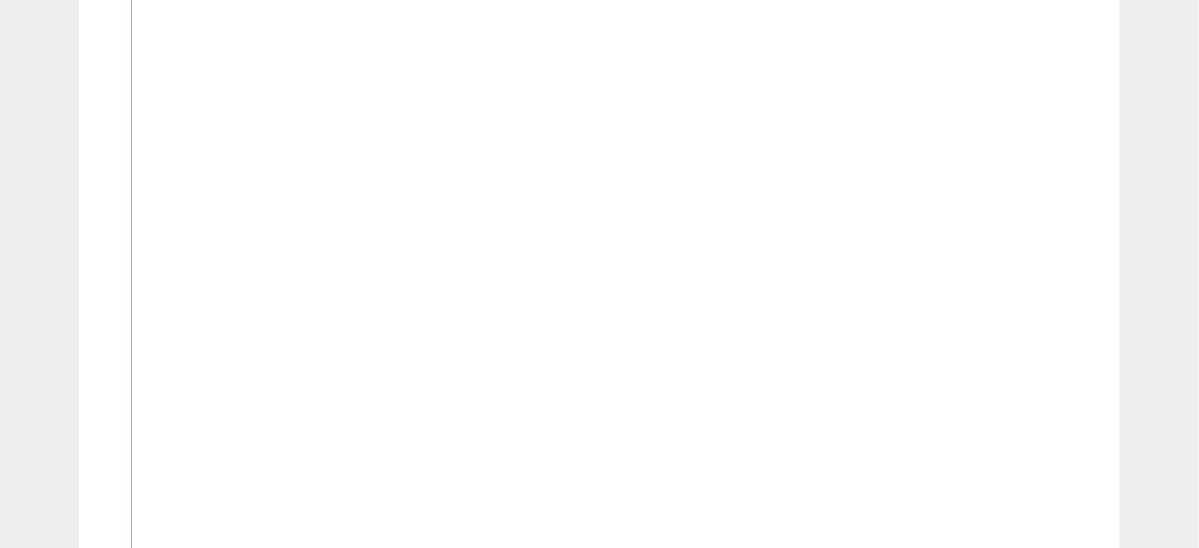
scroll to position [1340, 0]
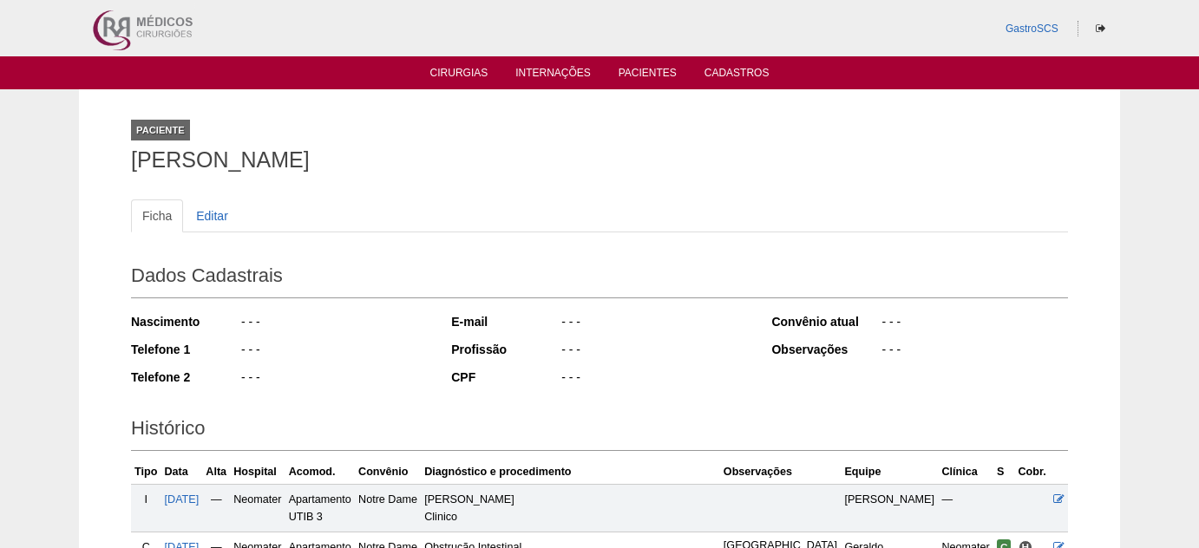
scroll to position [262, 0]
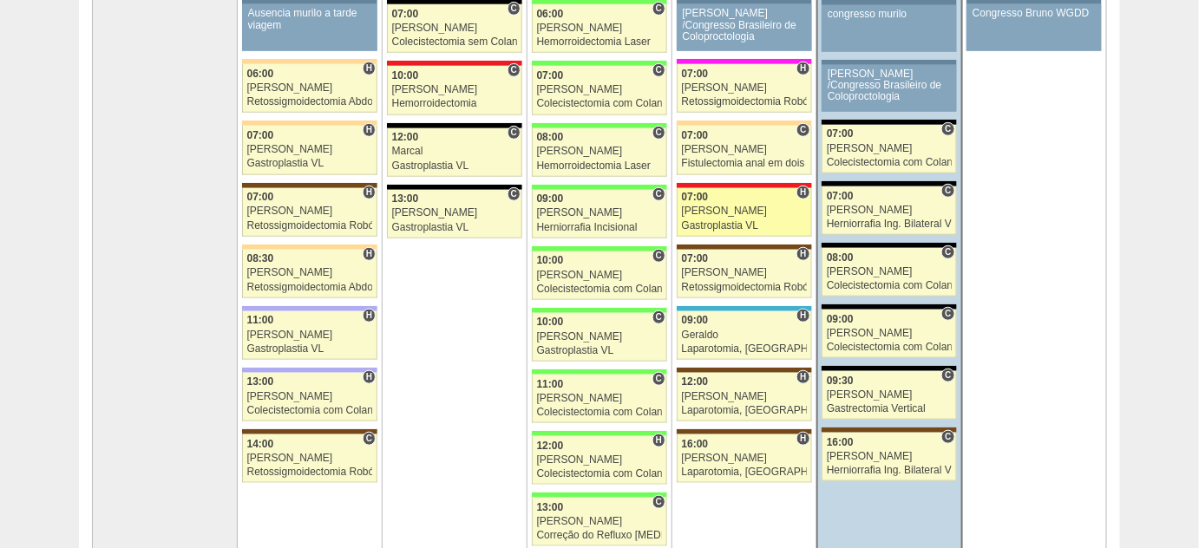
scroll to position [315, 0]
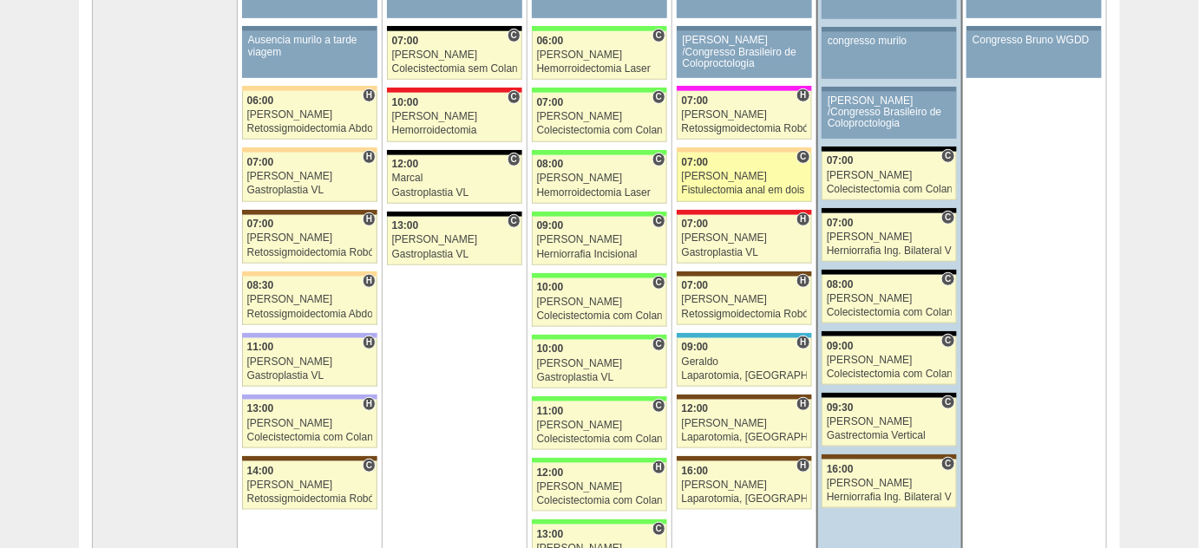
click at [730, 185] on div "Fistulectomia anal em dois tempos" at bounding box center [744, 190] width 125 height 11
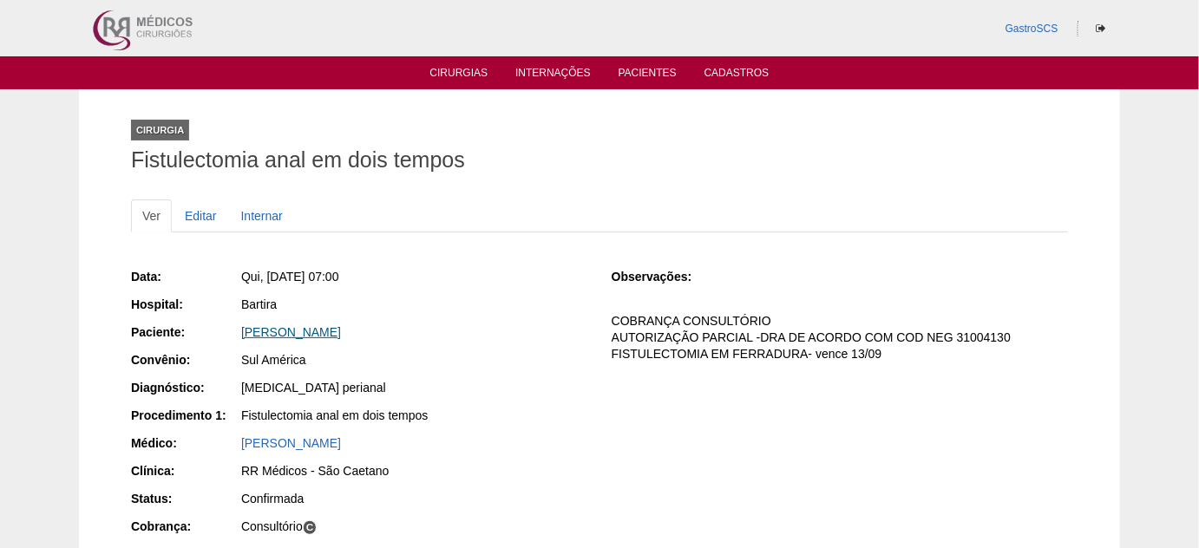
click at [310, 326] on link "[PERSON_NAME]" at bounding box center [291, 332] width 100 height 14
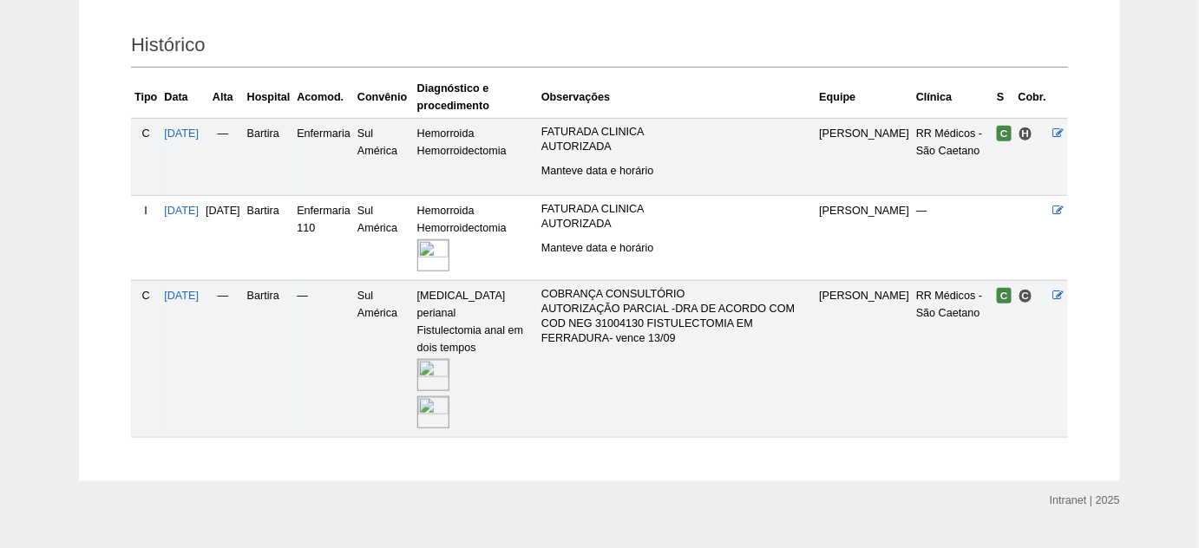
scroll to position [394, 0]
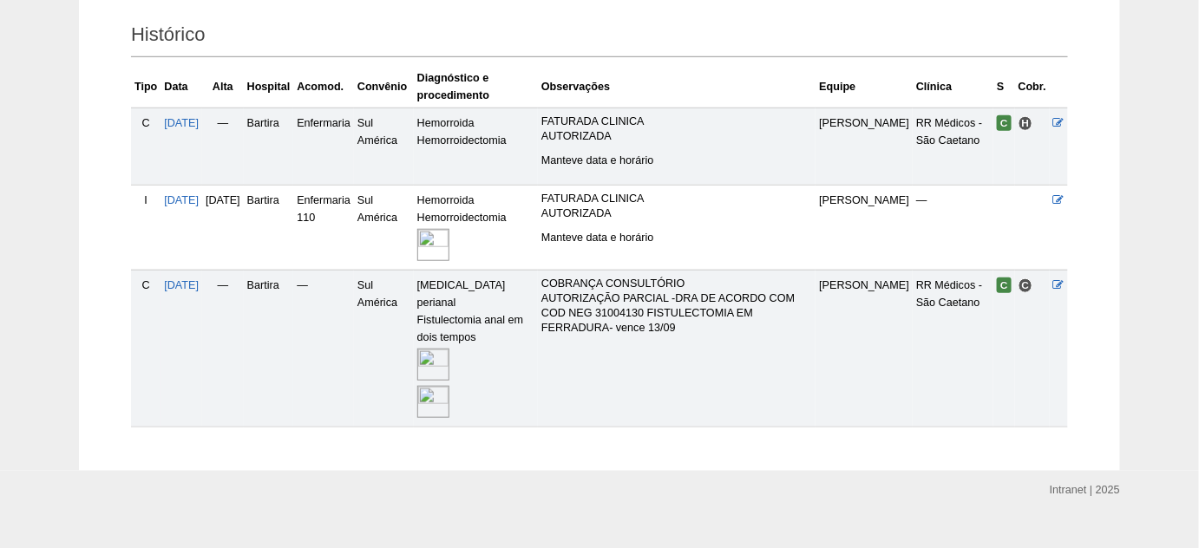
click at [449, 386] on img at bounding box center [433, 402] width 32 height 32
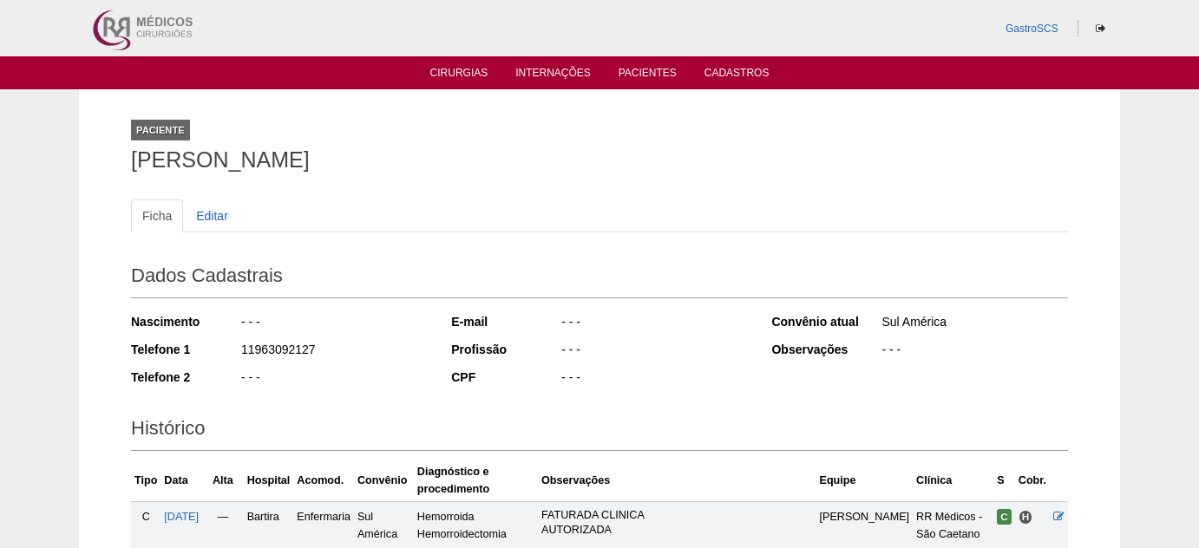
scroll to position [394, 0]
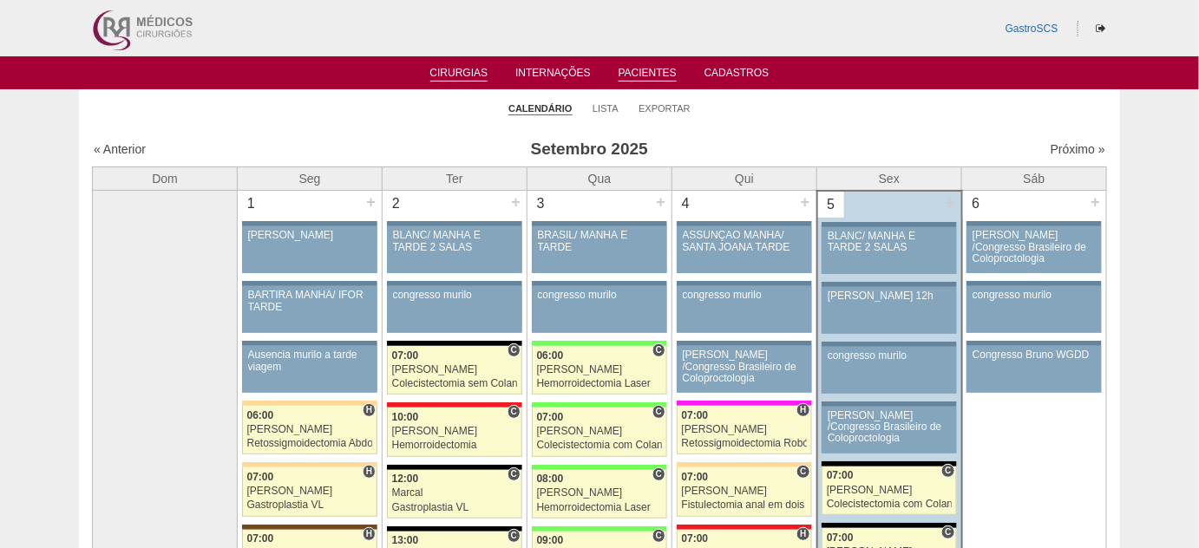
click at [638, 80] on link "Pacientes" at bounding box center [647, 74] width 58 height 15
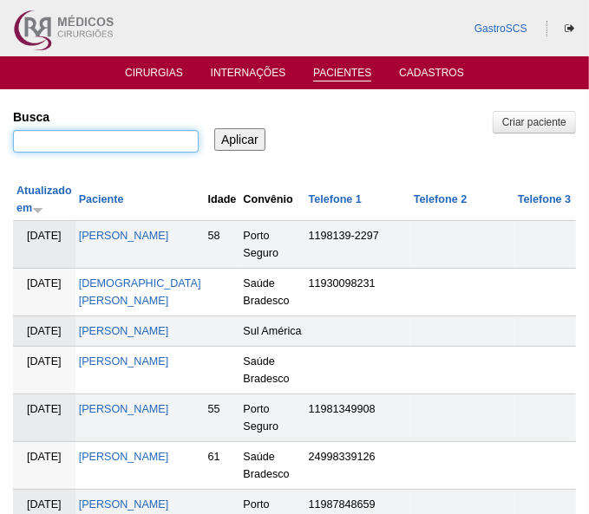
click at [109, 151] on input "Busca" at bounding box center [106, 141] width 186 height 23
type input "gerlach"
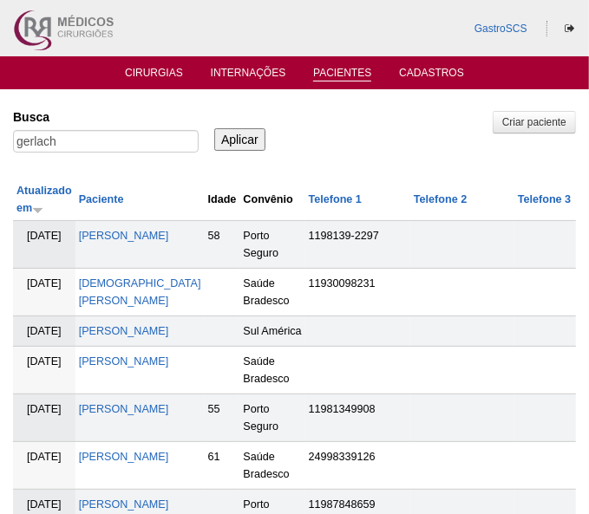
click at [248, 131] on input "Aplicar" at bounding box center [239, 139] width 51 height 23
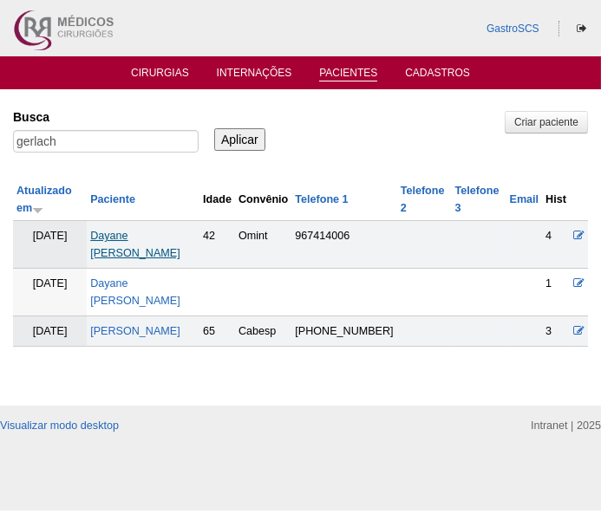
click at [143, 235] on link "Dayane [PERSON_NAME]" at bounding box center [135, 244] width 90 height 29
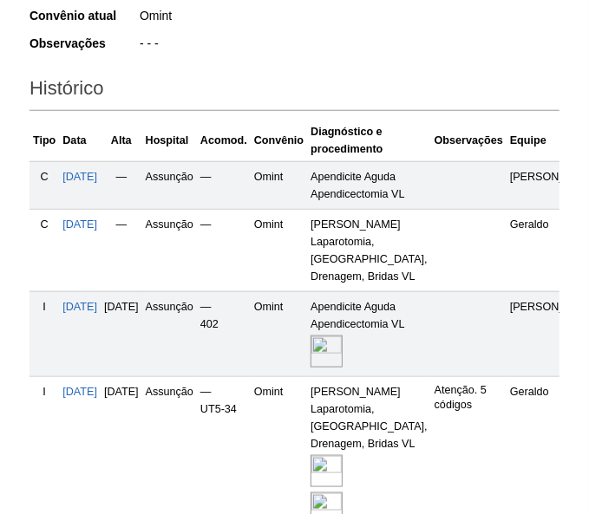
scroll to position [552, 0]
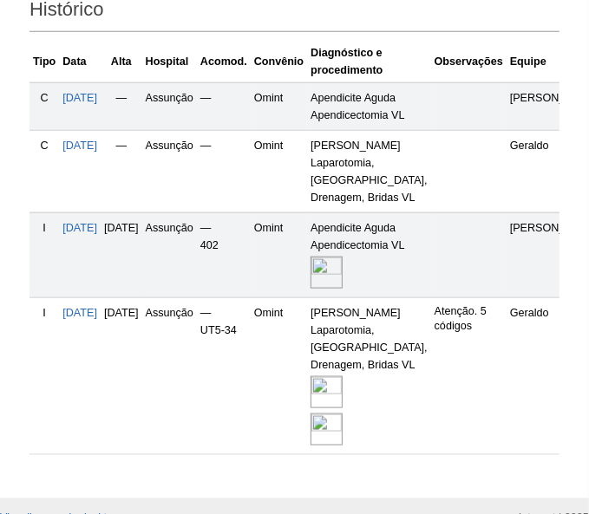
click at [343, 289] on img at bounding box center [326, 273] width 32 height 32
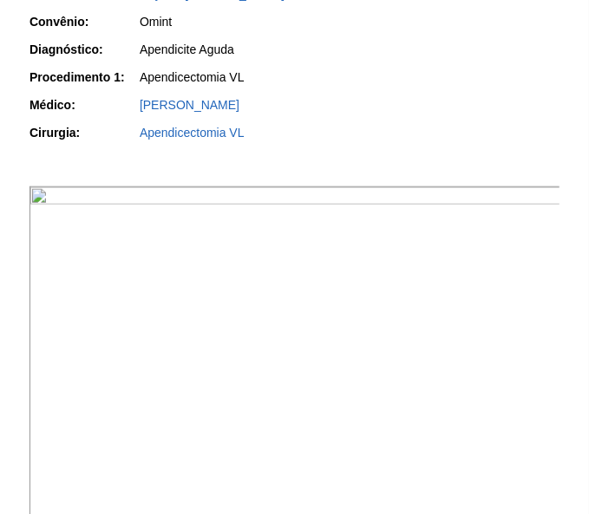
scroll to position [473, 0]
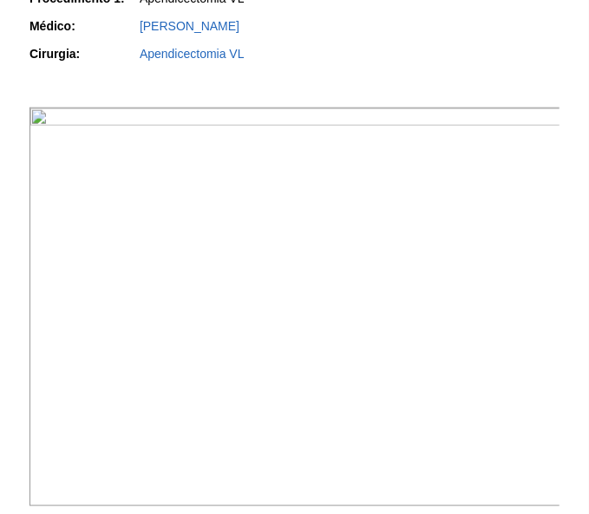
click at [284, 265] on img at bounding box center [295, 307] width 532 height 399
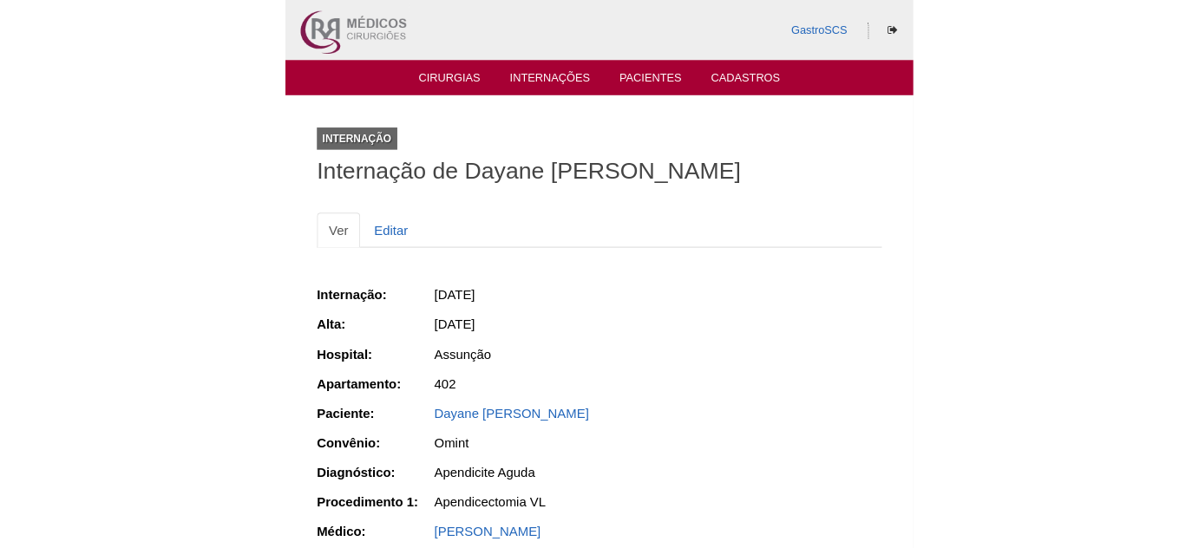
scroll to position [471, 0]
